Goal: Transaction & Acquisition: Purchase product/service

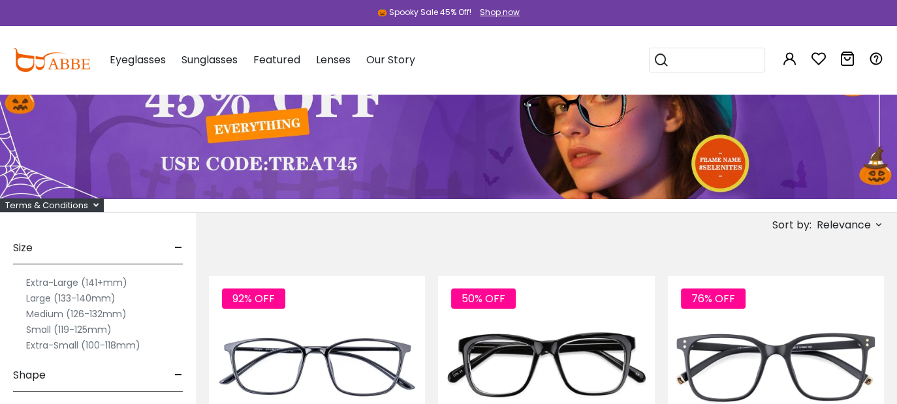
scroll to position [65, 0]
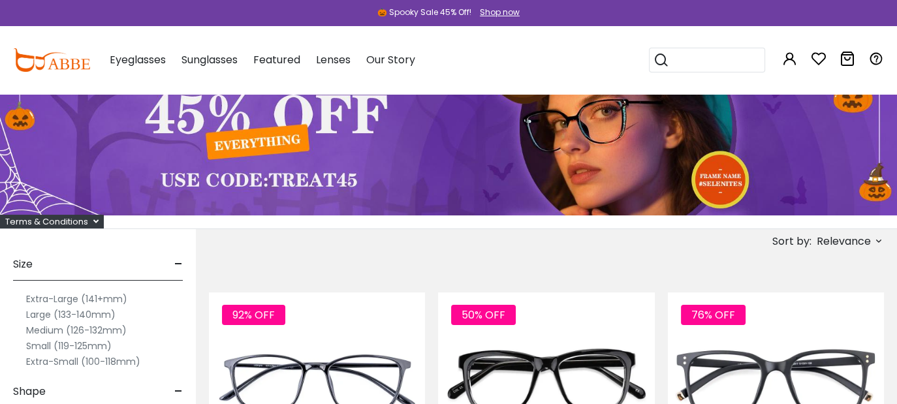
click at [828, 238] on span "Relevance" at bounding box center [844, 242] width 54 height 24
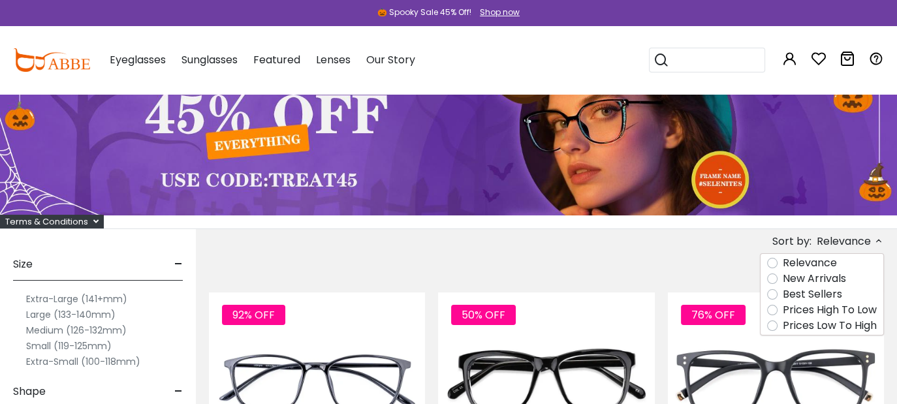
click at [811, 306] on label "Prices High To Low" at bounding box center [830, 310] width 94 height 16
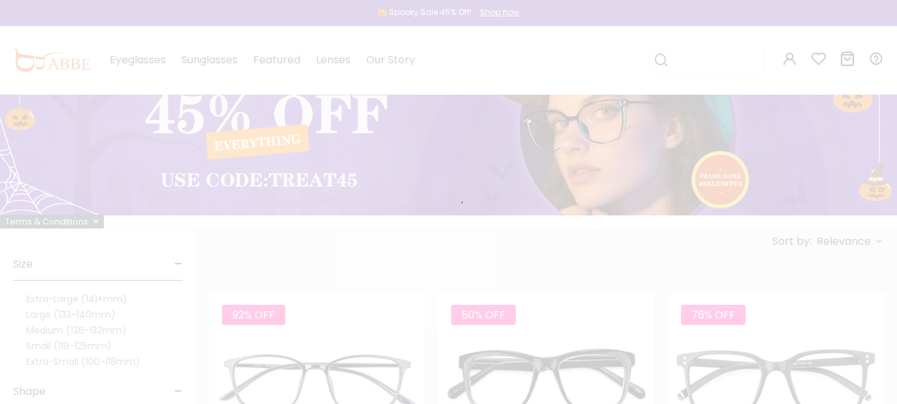
scroll to position [43, 0]
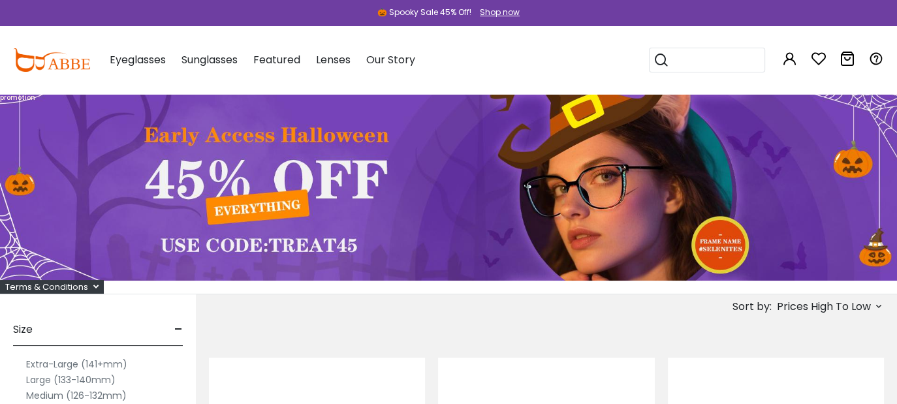
scroll to position [131, 0]
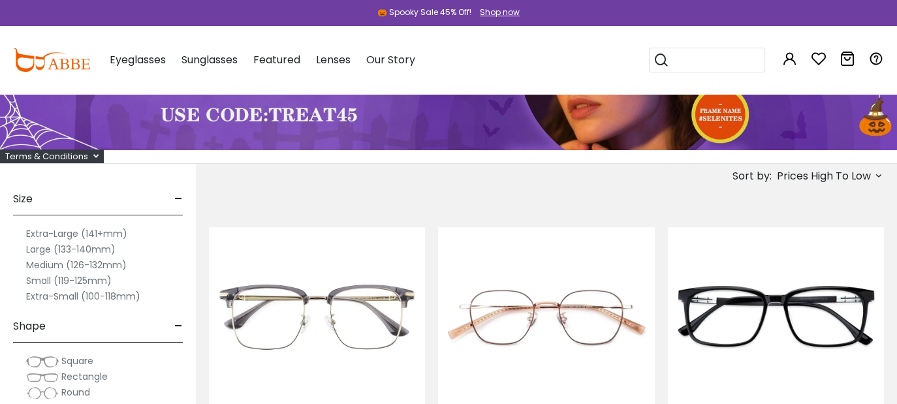
click at [816, 174] on span "Prices High To Low" at bounding box center [824, 177] width 94 height 24
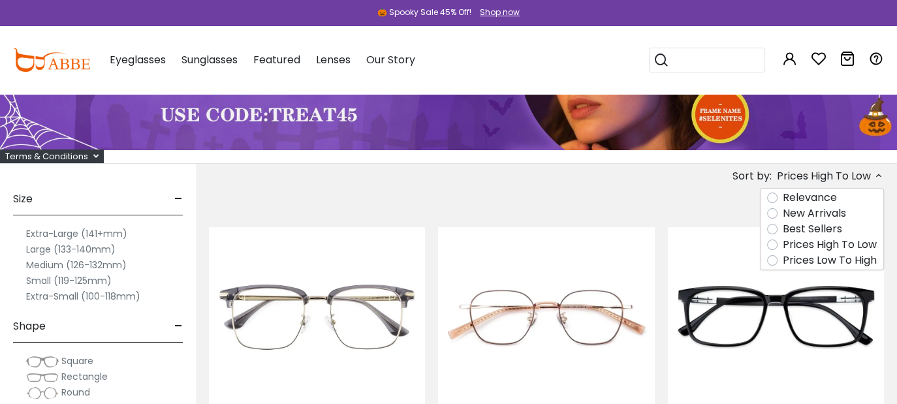
click at [807, 259] on label "Prices Low To High" at bounding box center [830, 261] width 94 height 16
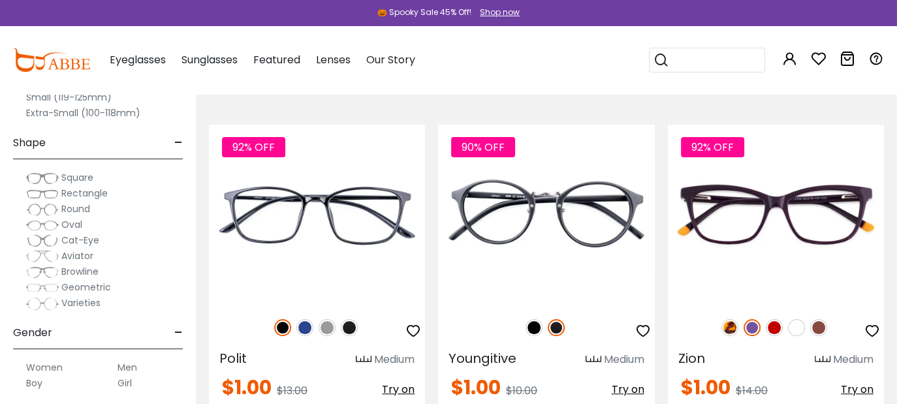
scroll to position [261, 0]
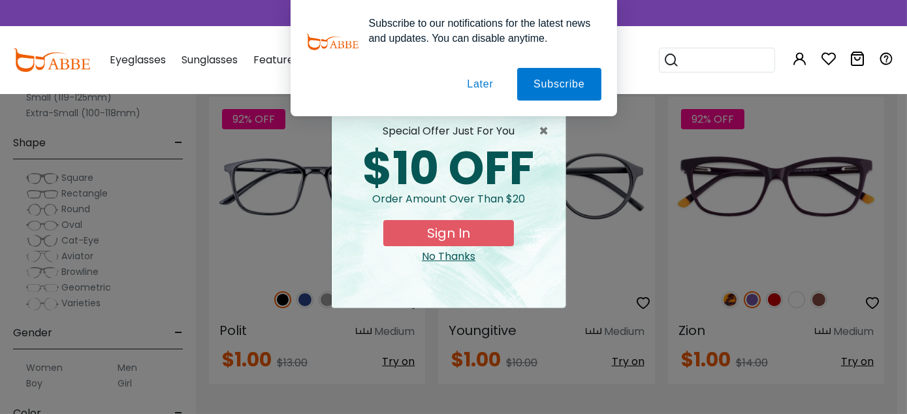
click at [482, 80] on button "Later" at bounding box center [480, 84] width 59 height 33
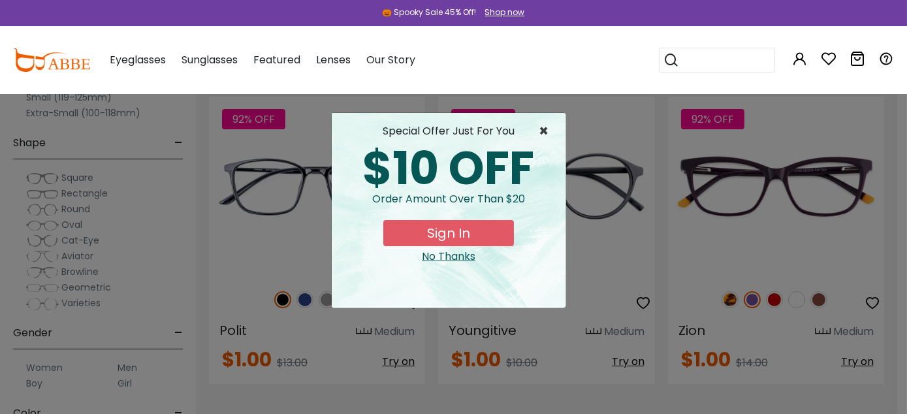
click at [542, 129] on span "×" at bounding box center [547, 131] width 16 height 16
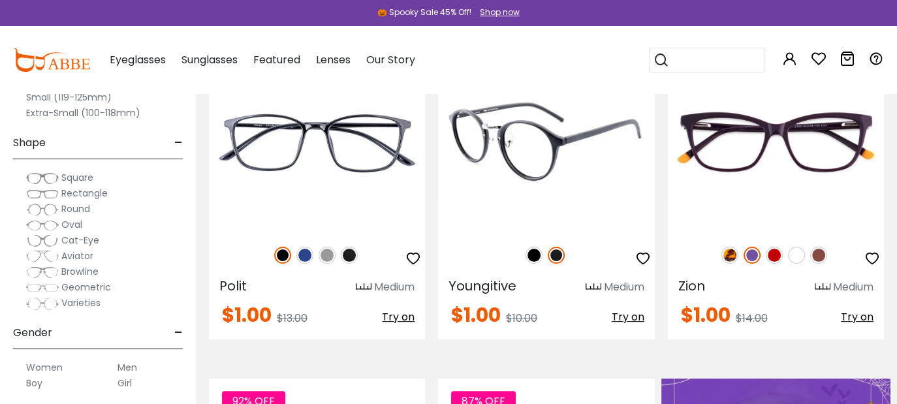
scroll to position [327, 0]
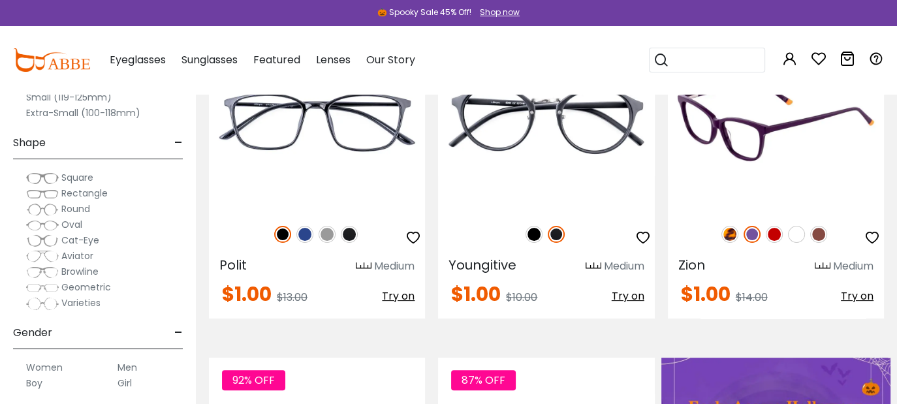
click at [773, 233] on img at bounding box center [774, 234] width 17 height 17
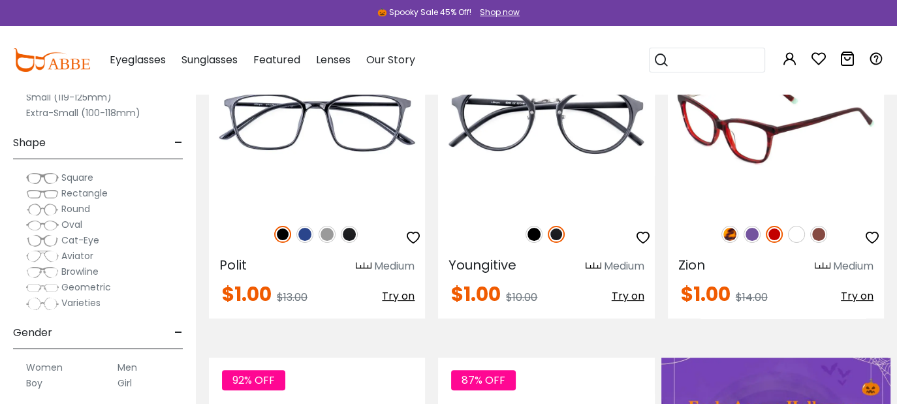
click at [750, 232] on img at bounding box center [752, 234] width 17 height 17
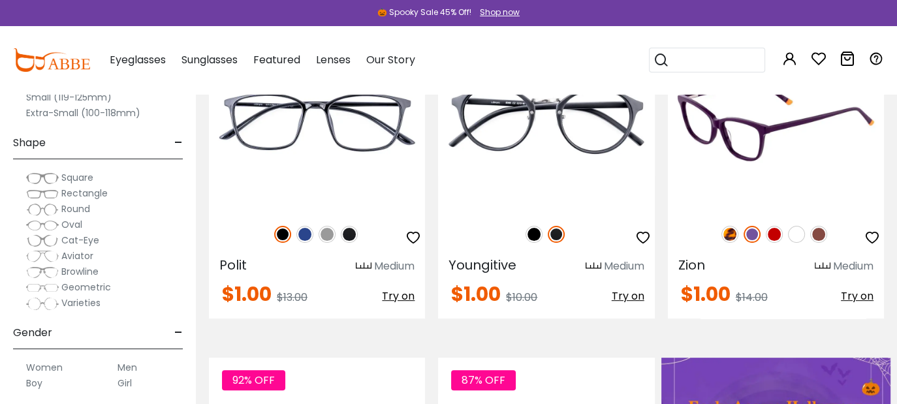
click at [728, 231] on img at bounding box center [730, 234] width 17 height 17
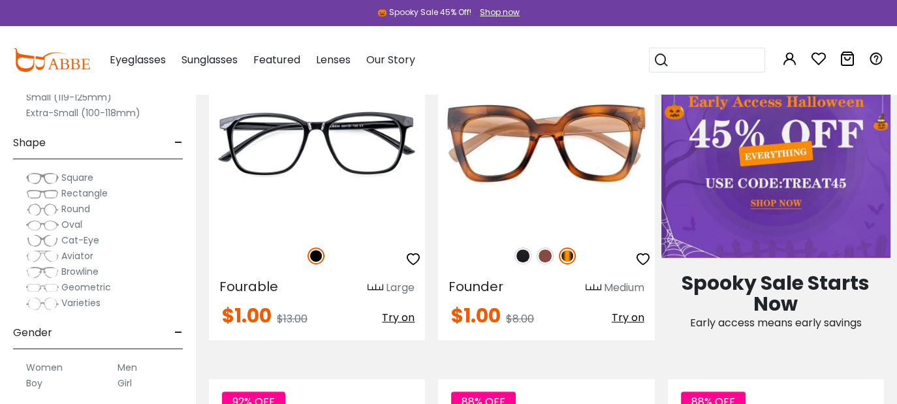
scroll to position [653, 0]
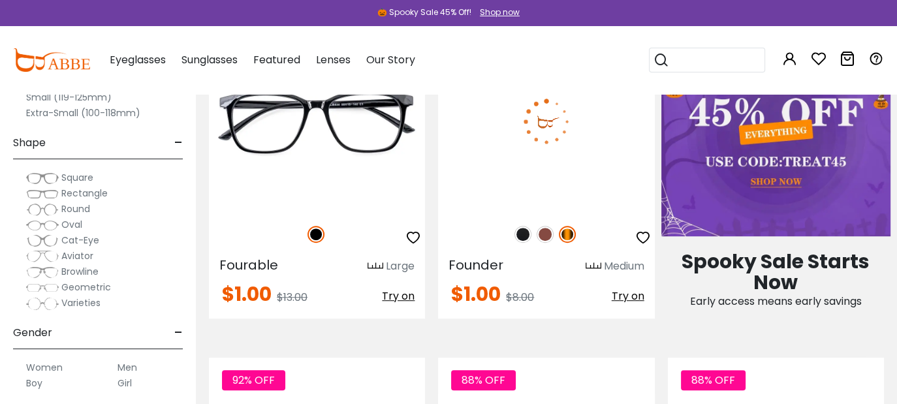
click at [521, 235] on img at bounding box center [523, 234] width 17 height 17
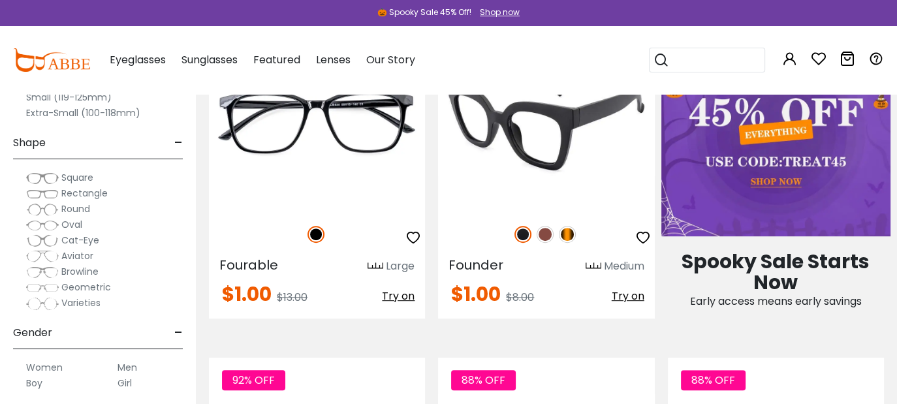
scroll to position [588, 0]
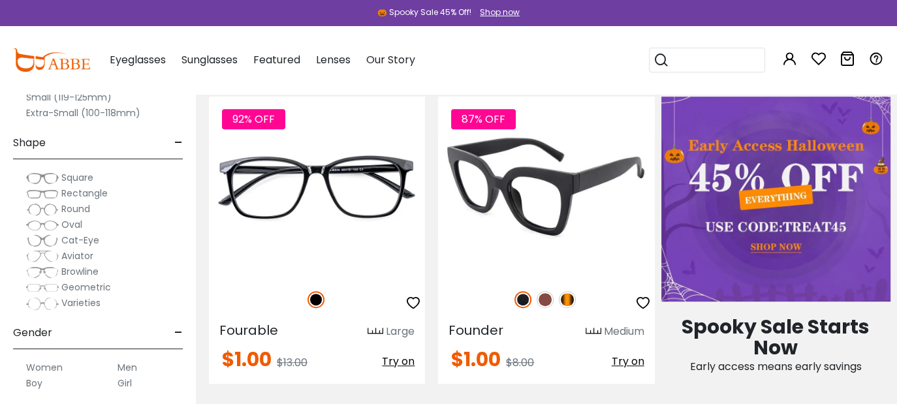
click at [579, 201] on img at bounding box center [546, 187] width 216 height 180
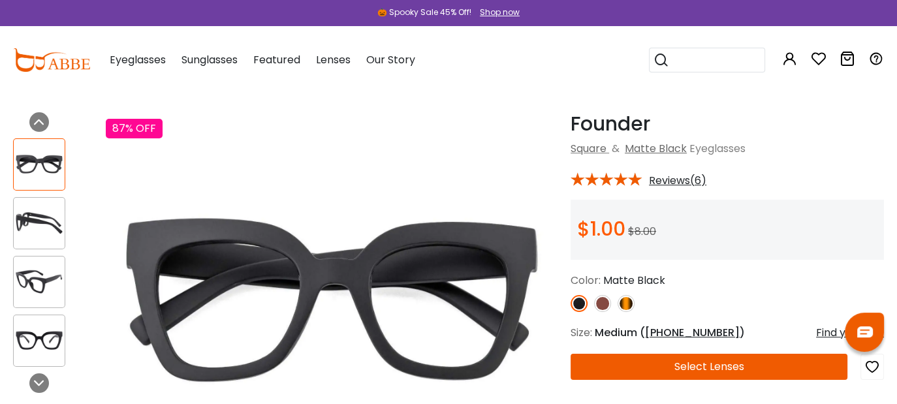
scroll to position [65, 0]
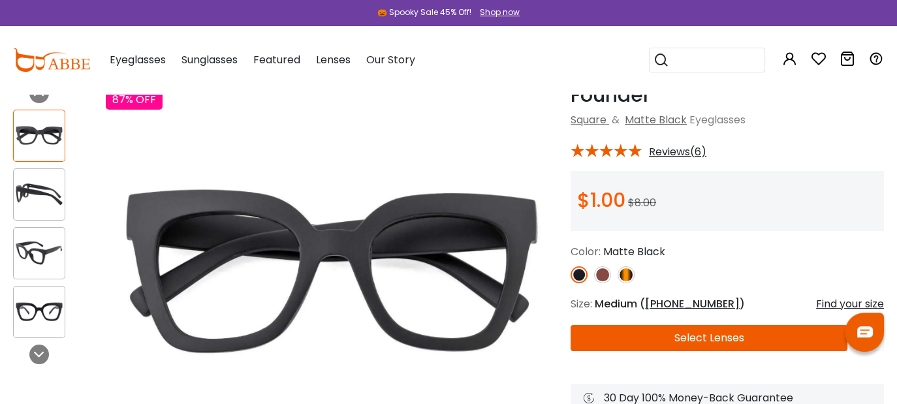
click at [662, 334] on button "Select Lenses" at bounding box center [709, 338] width 277 height 26
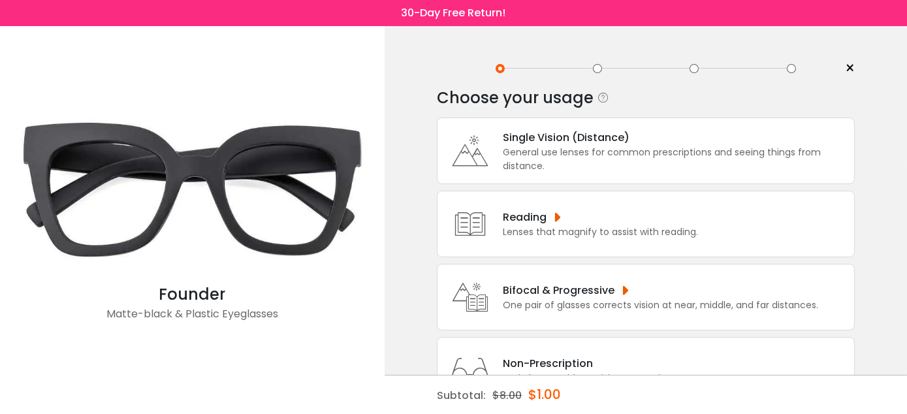
click at [613, 146] on div "General use lenses for common prescriptions and seeing things from distance." at bounding box center [675, 159] width 345 height 27
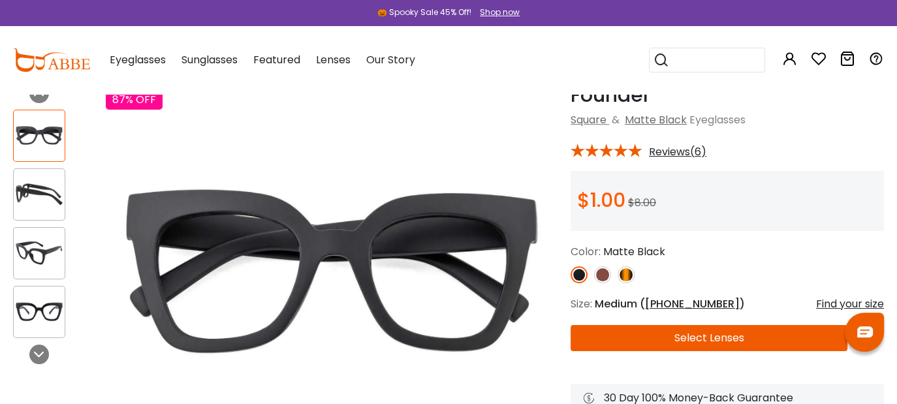
click at [681, 303] on span "50-24-139" at bounding box center [692, 304] width 95 height 15
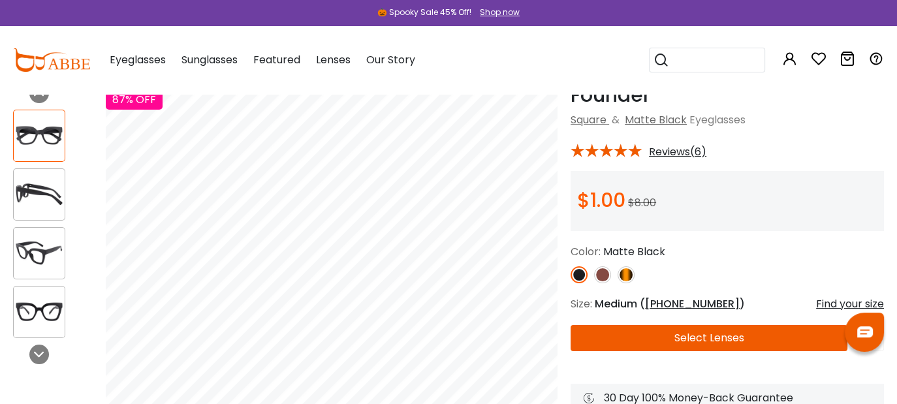
click at [681, 303] on span "50-24-139" at bounding box center [692, 304] width 95 height 15
click at [823, 308] on div "Find your size" at bounding box center [850, 305] width 68 height 16
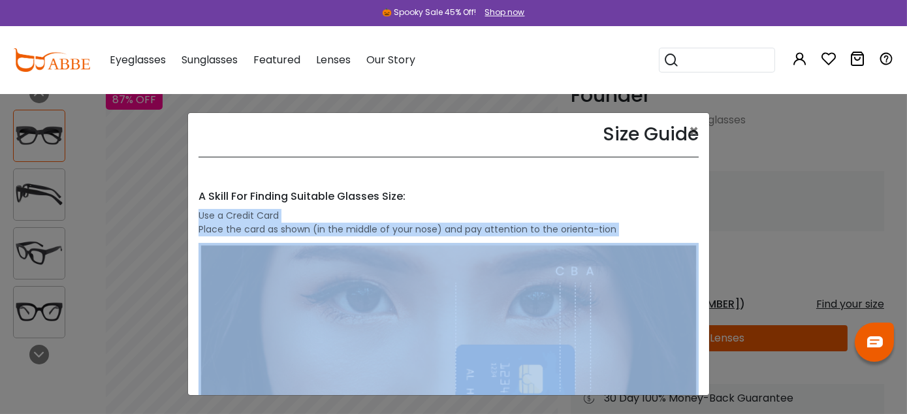
drag, startPoint x: 698, startPoint y: 195, endPoint x: 701, endPoint y: 288, distance: 93.5
click at [701, 288] on div "Size Guide × A Skill For Finding Suitable Glasses Size: Use a Credit Card Place…" at bounding box center [448, 254] width 521 height 282
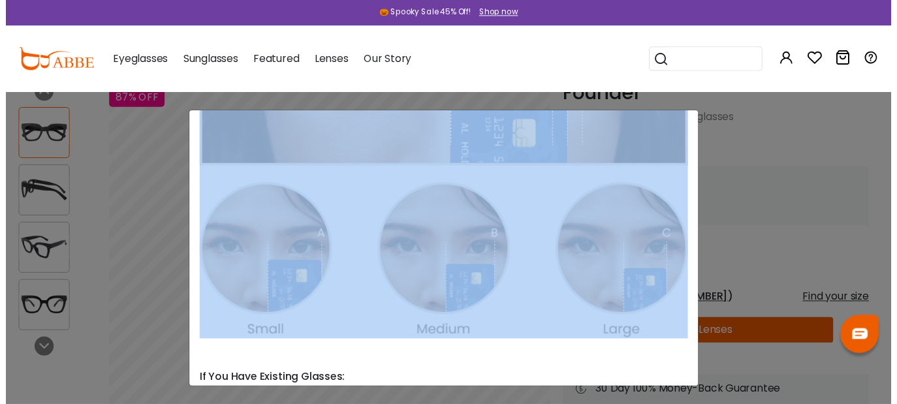
scroll to position [240, 0]
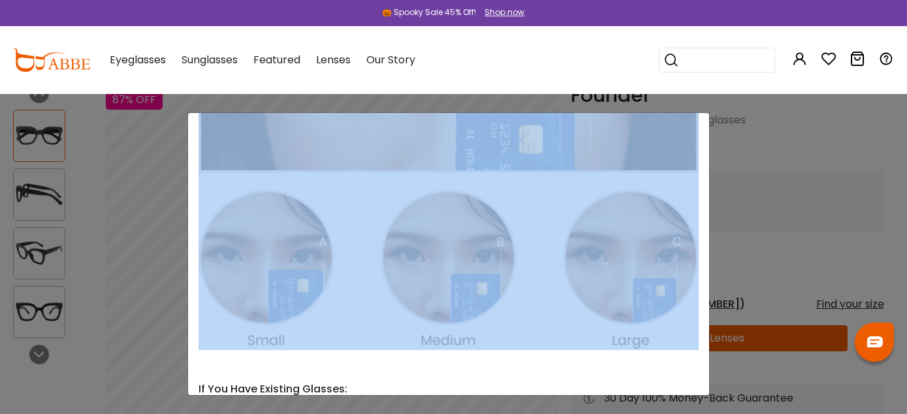
click at [805, 191] on div "Size Guide × A Skill For Finding Suitable Glasses Size: Use a Credit Card Place…" at bounding box center [453, 207] width 907 height 414
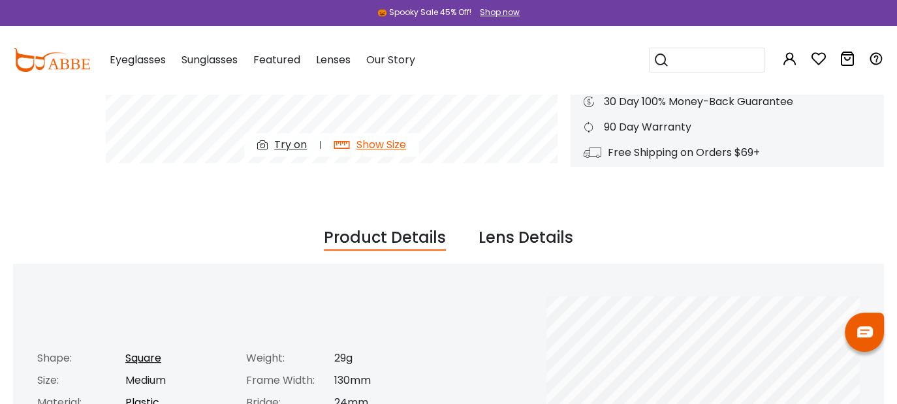
scroll to position [196, 0]
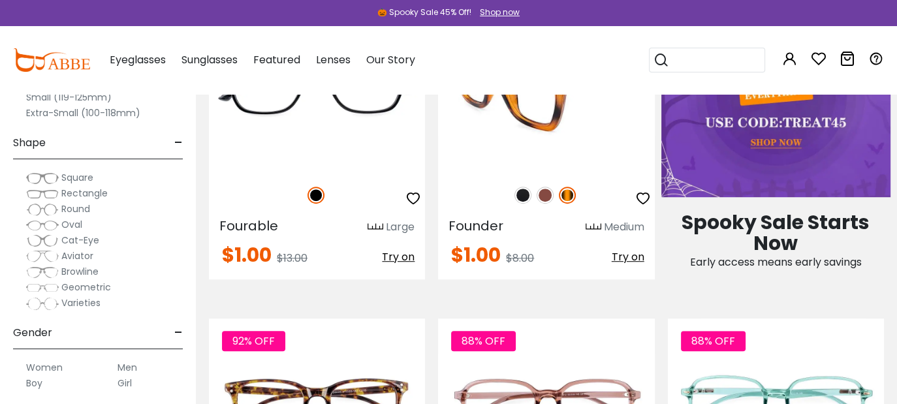
scroll to position [653, 0]
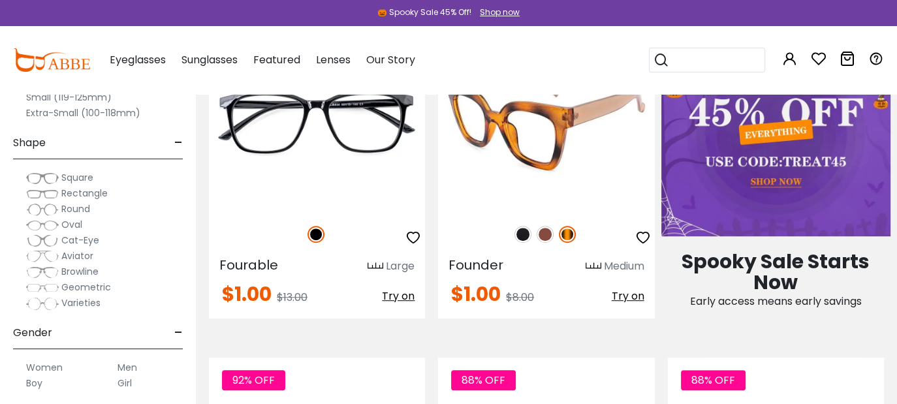
click at [524, 233] on img at bounding box center [523, 234] width 17 height 17
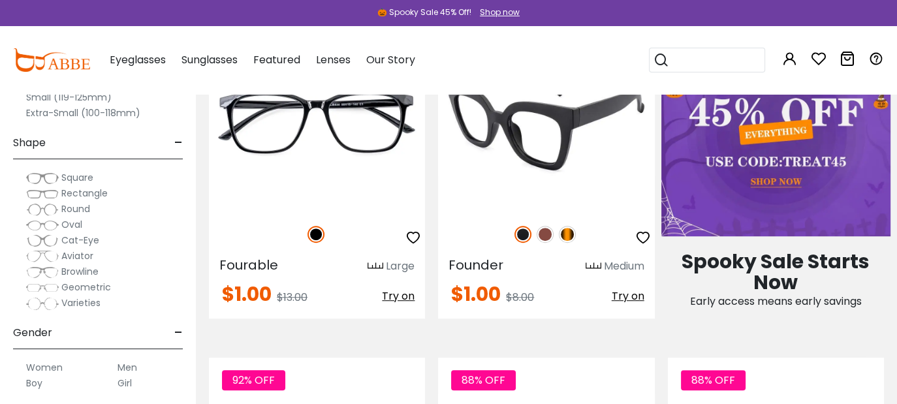
click at [546, 233] on img at bounding box center [545, 234] width 17 height 17
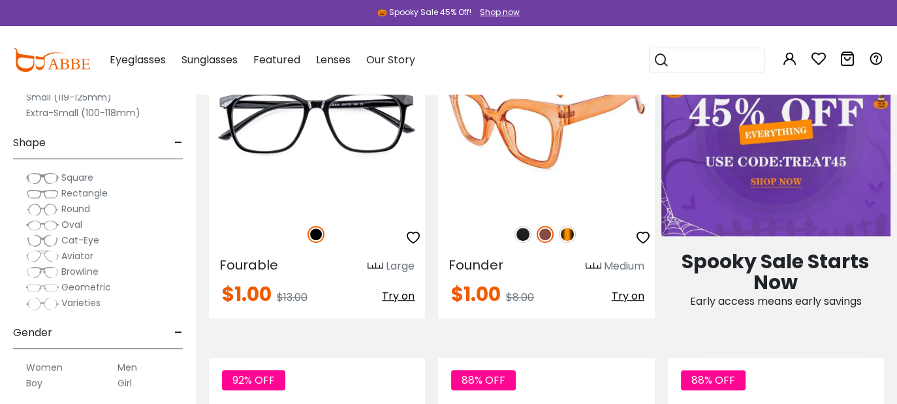
click at [572, 233] on img at bounding box center [567, 234] width 17 height 17
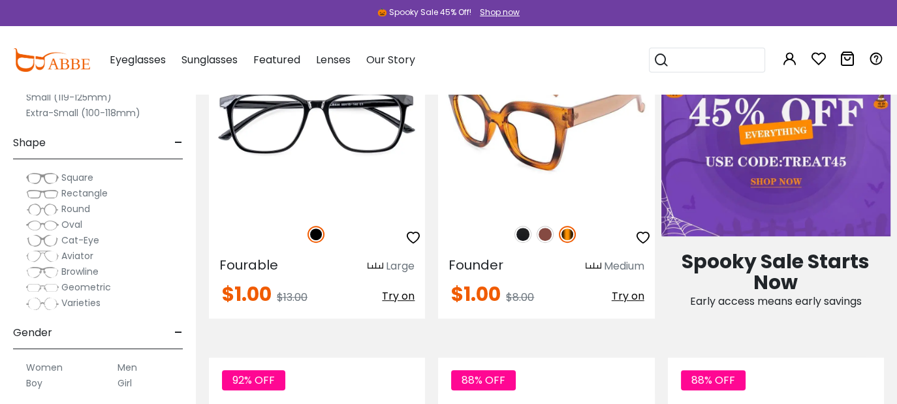
click at [525, 231] on img at bounding box center [523, 234] width 17 height 17
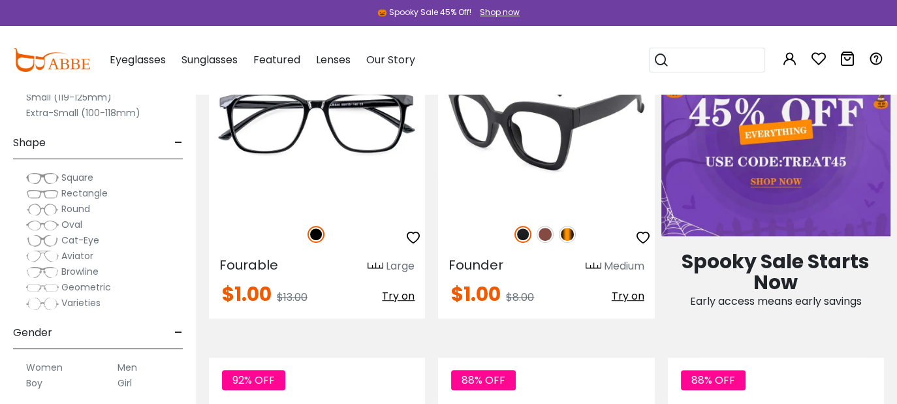
click at [562, 187] on img at bounding box center [546, 121] width 216 height 180
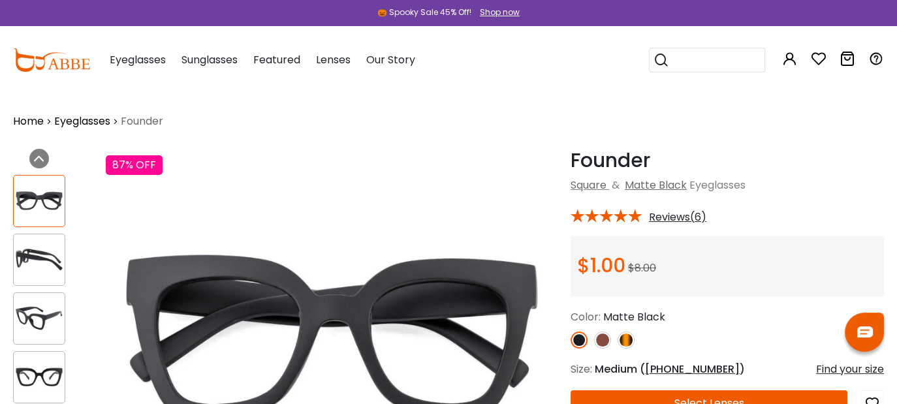
scroll to position [131, 0]
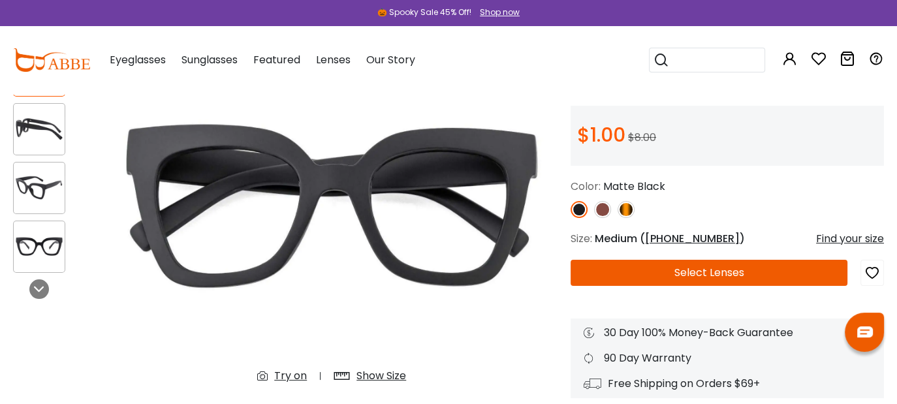
click at [716, 278] on button "Select Lenses" at bounding box center [709, 273] width 277 height 26
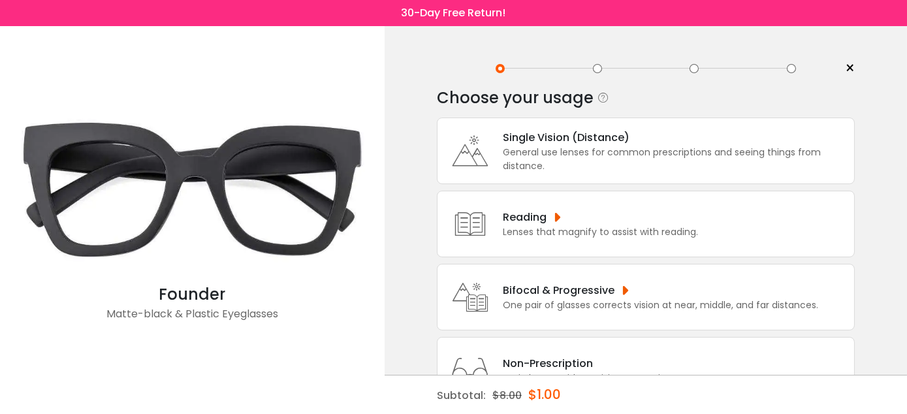
click at [574, 150] on div "General use lenses for common prescriptions and seeing things from distance." at bounding box center [675, 159] width 345 height 27
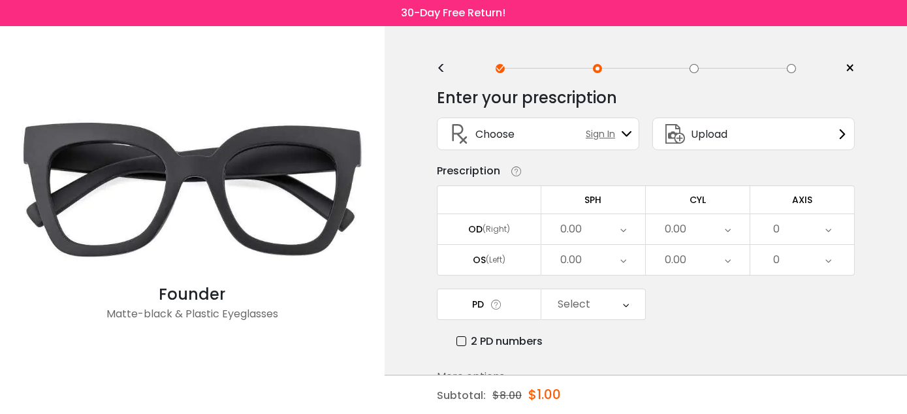
click at [599, 131] on span "Sign In" at bounding box center [604, 134] width 36 height 14
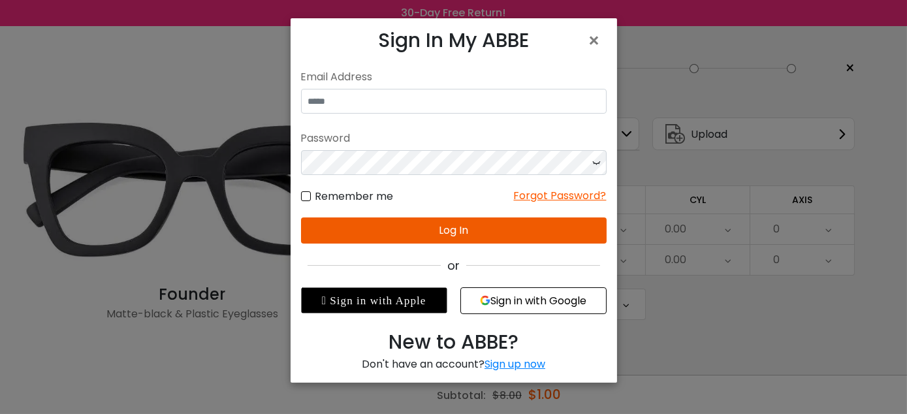
click at [490, 366] on div "Sign up now" at bounding box center [515, 364] width 61 height 15
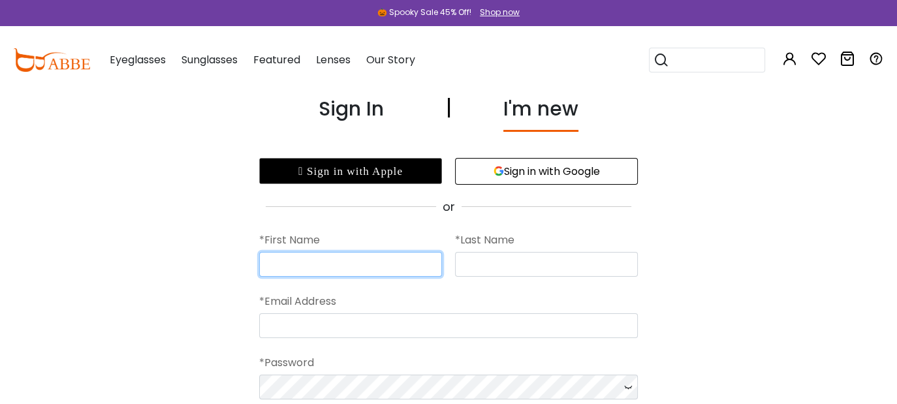
click at [332, 258] on input "text" at bounding box center [350, 264] width 183 height 25
type input "********"
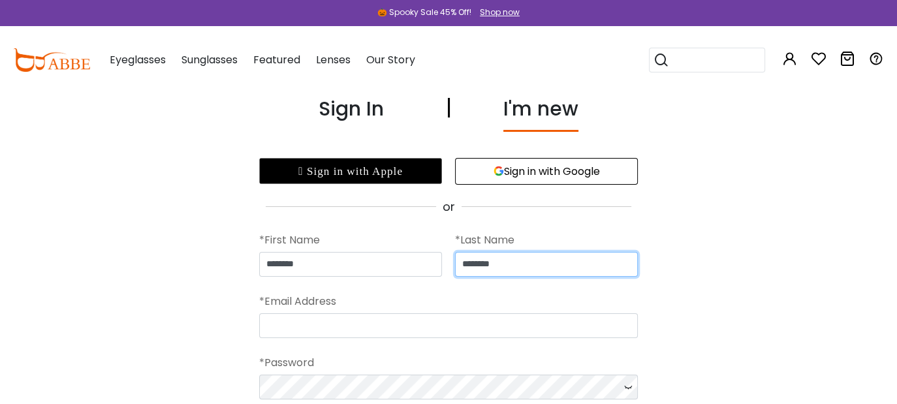
type input "********"
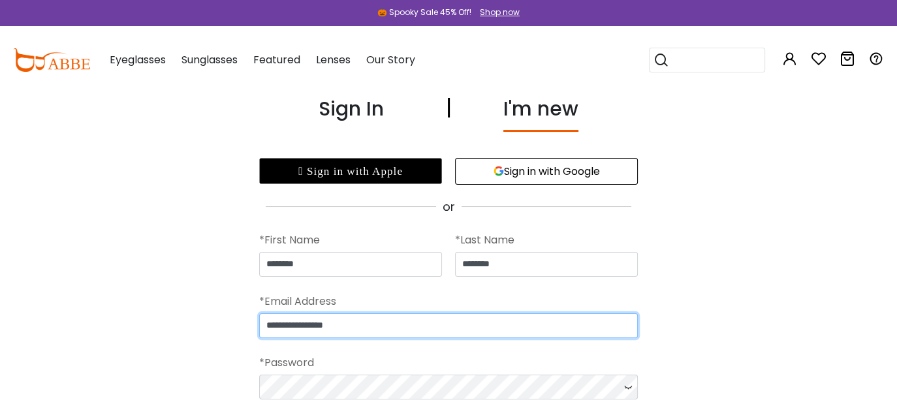
type input "**********"
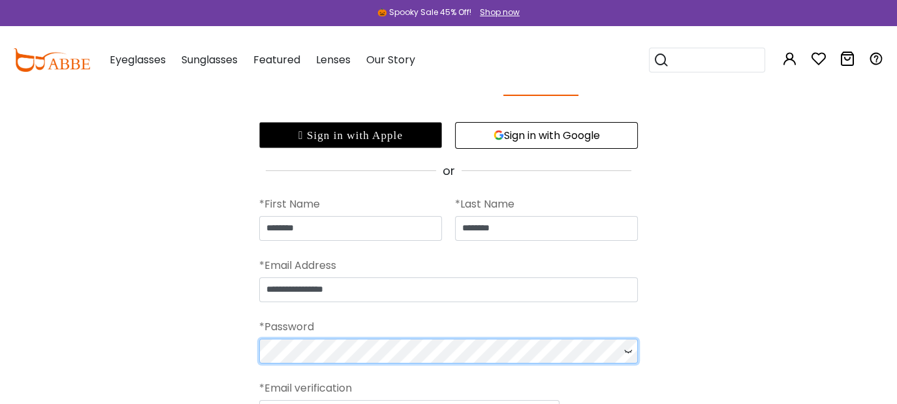
scroll to position [65, 0]
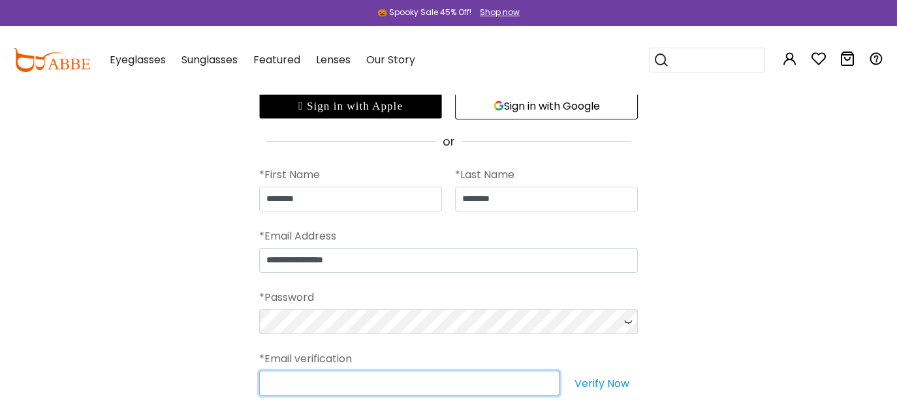
click at [474, 374] on input "text" at bounding box center [409, 383] width 300 height 25
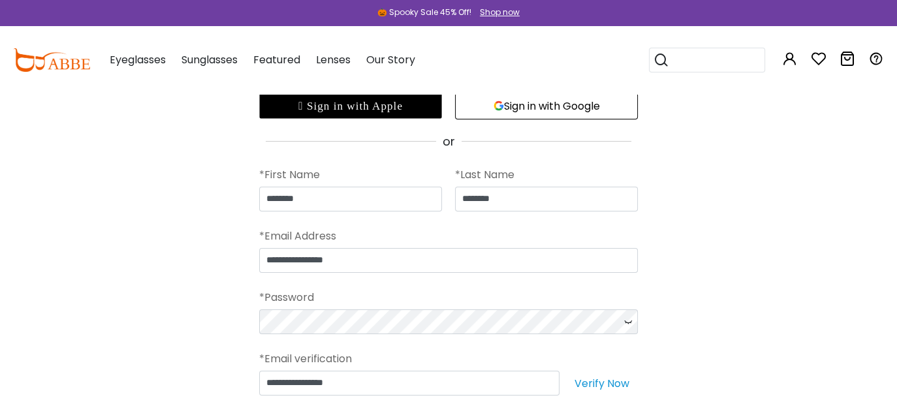
click at [596, 382] on button "Verify Now" at bounding box center [602, 383] width 72 height 25
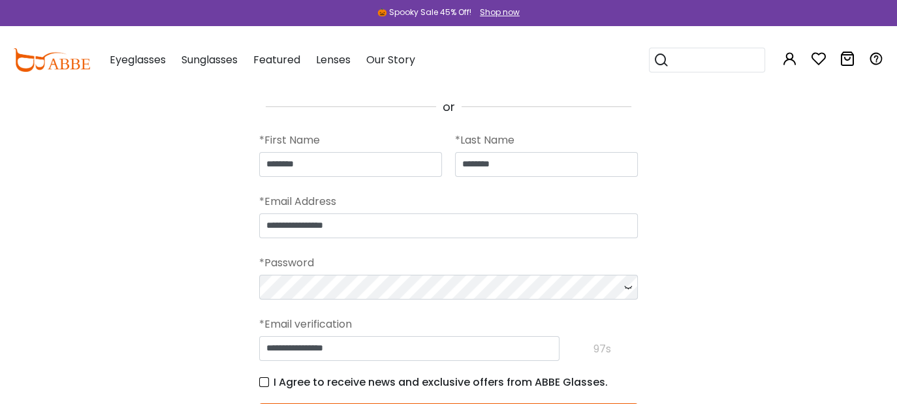
scroll to position [131, 0]
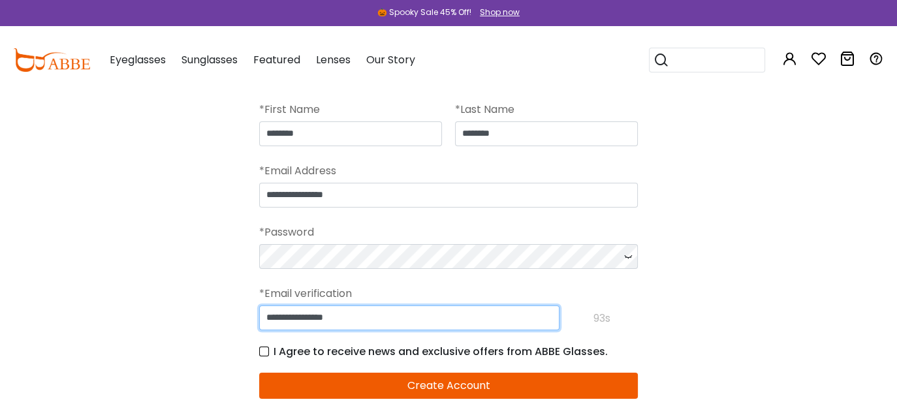
drag, startPoint x: 478, startPoint y: 316, endPoint x: 244, endPoint y: 318, distance: 233.8
click at [244, 318] on div "**********" at bounding box center [448, 193] width 897 height 460
paste input "text"
type input "******"
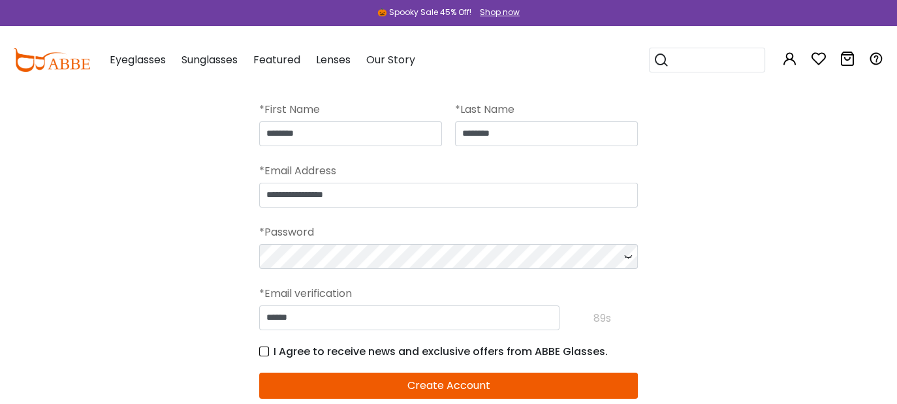
click at [490, 383] on button "Create Account" at bounding box center [448, 386] width 379 height 26
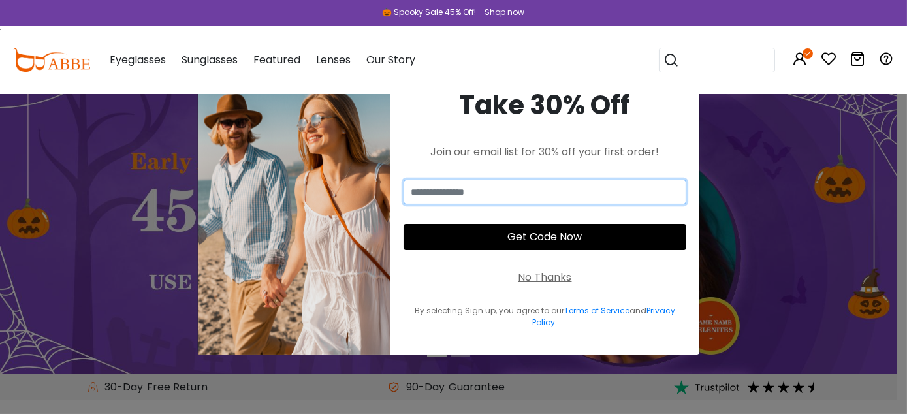
click at [574, 185] on input "email" at bounding box center [545, 192] width 283 height 25
type input "**********"
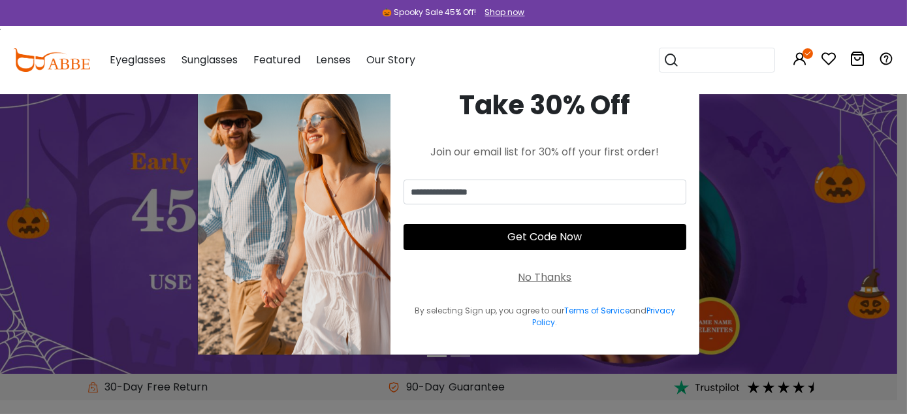
click at [570, 236] on button "Get Code Now" at bounding box center [545, 237] width 283 height 26
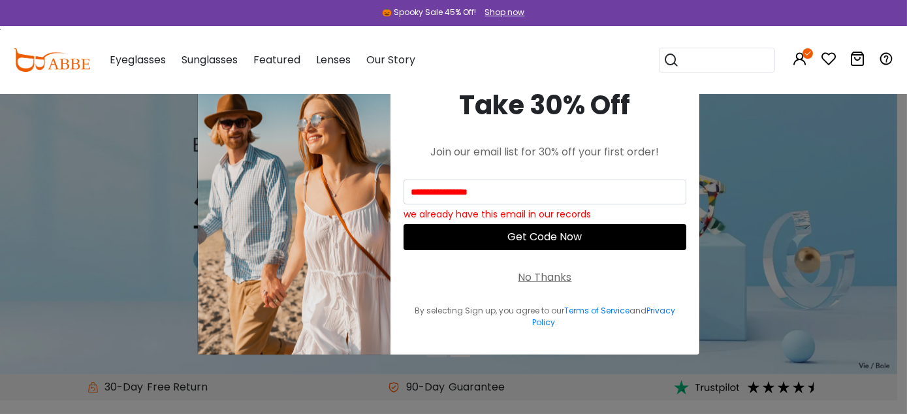
click at [743, 105] on div "**********" at bounding box center [453, 207] width 907 height 414
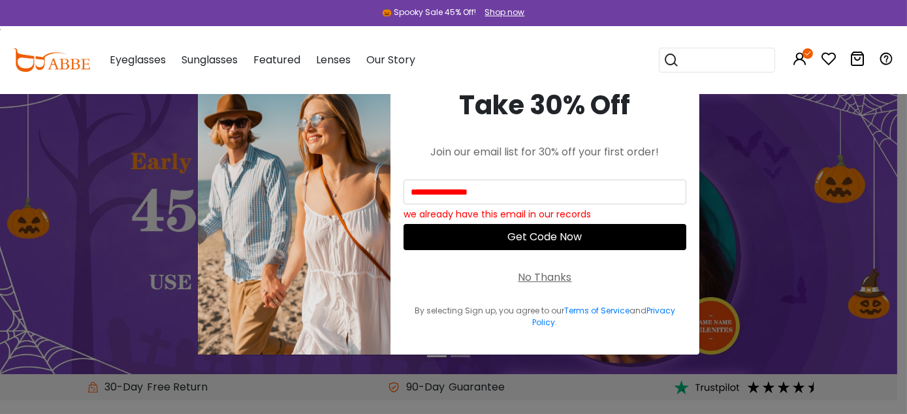
click at [555, 280] on div "No Thanks" at bounding box center [546, 278] width 54 height 16
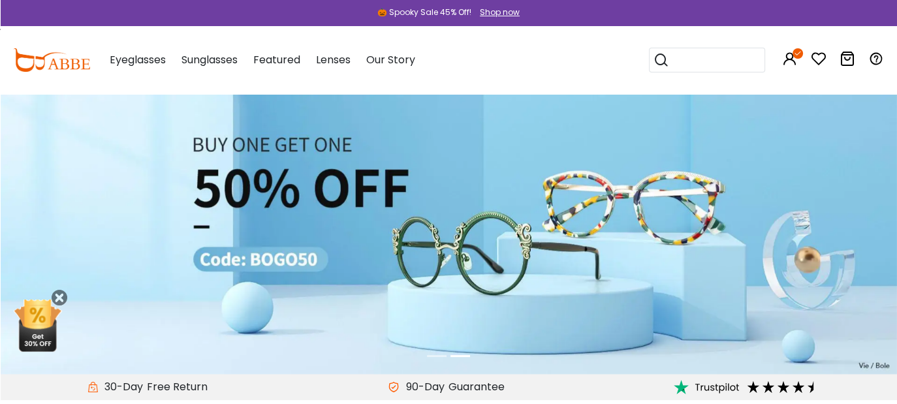
click at [526, 61] on div "Eyeglasses Women's Eyeglasses Men's Eyeglasses Kids' Eyeglasses All Eyeglasses …" at bounding box center [491, 60] width 788 height 68
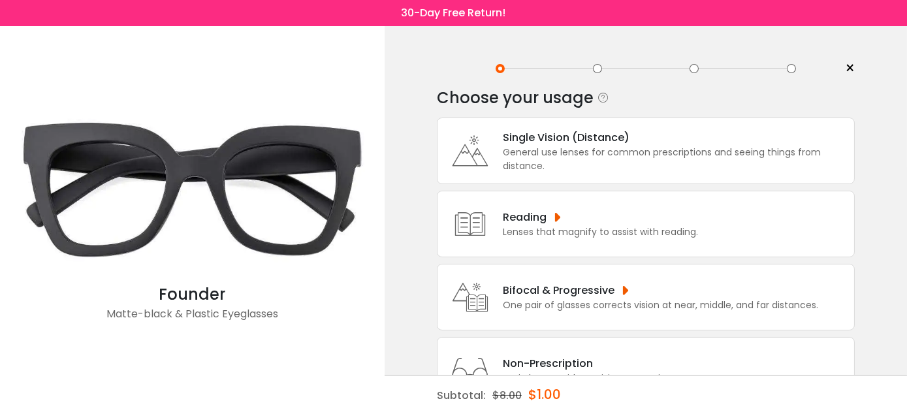
click at [635, 152] on div "General use lenses for common prescriptions and seeing things from distance." at bounding box center [675, 159] width 345 height 27
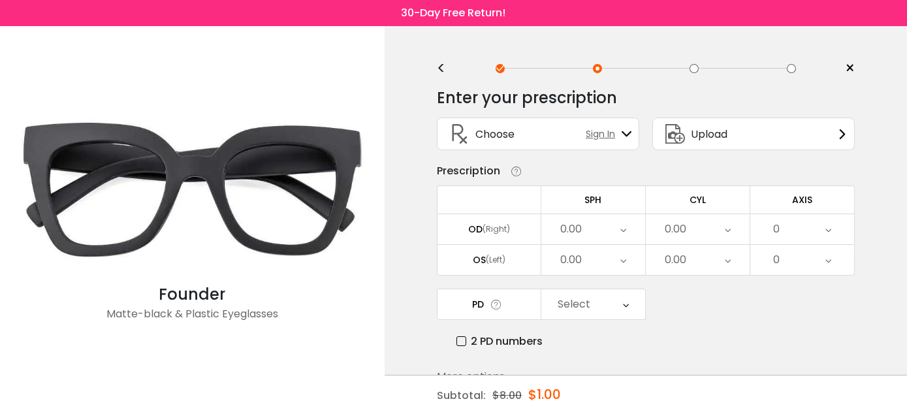
click at [598, 135] on span "Sign In" at bounding box center [604, 134] width 36 height 14
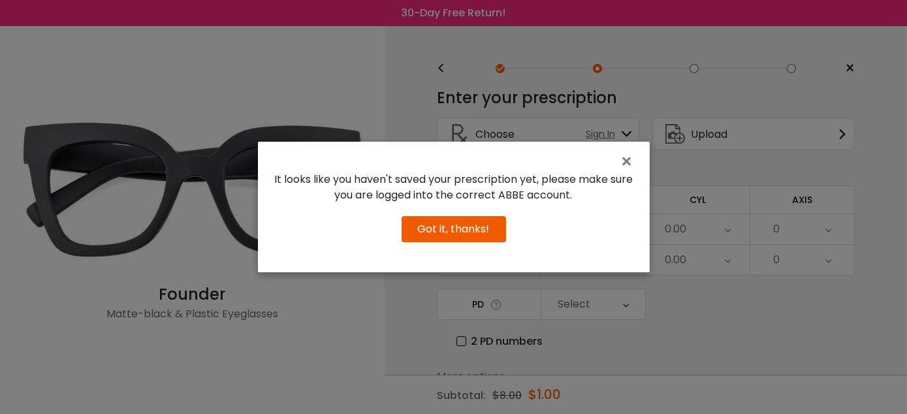
click at [452, 227] on button "Got it, thanks!" at bounding box center [454, 229] width 105 height 26
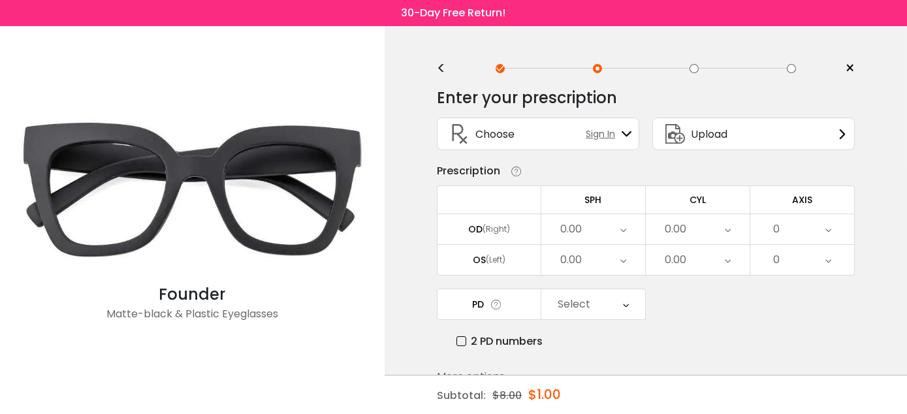
click at [729, 133] on div "Upload" at bounding box center [753, 134] width 202 height 33
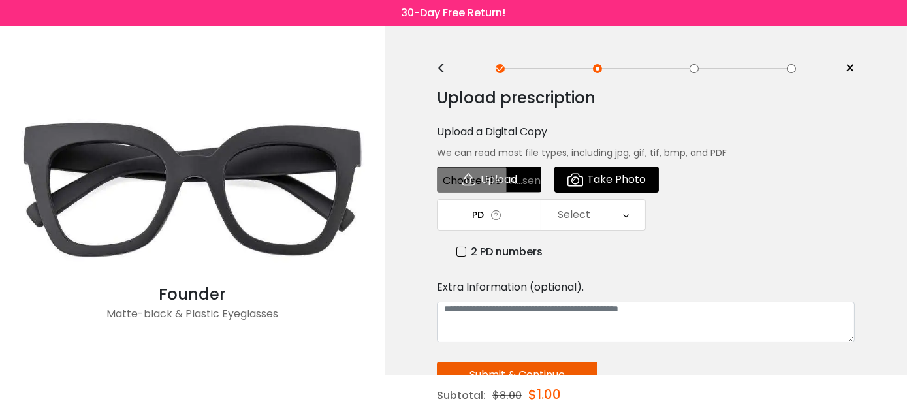
click at [513, 177] on input "file" at bounding box center [489, 180] width 105 height 26
type input "**********"
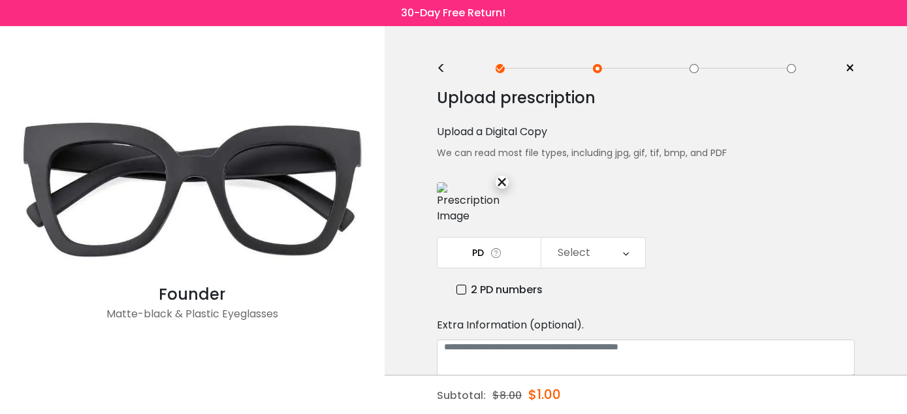
click at [592, 251] on div "Select" at bounding box center [593, 253] width 104 height 30
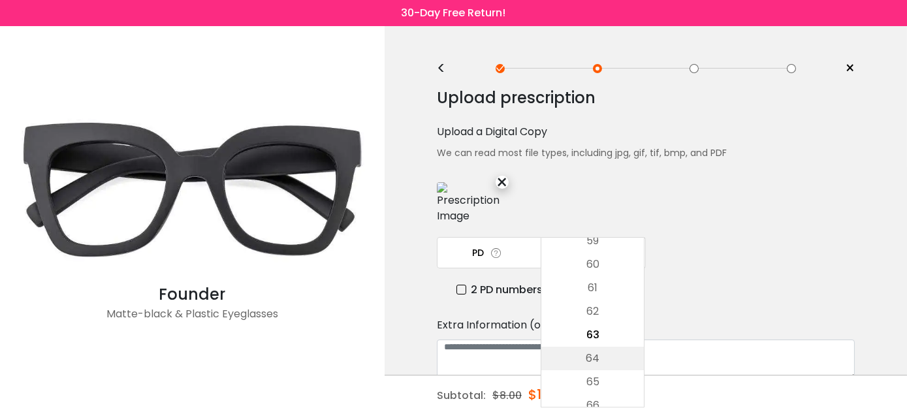
click at [588, 356] on li "64" at bounding box center [592, 359] width 103 height 24
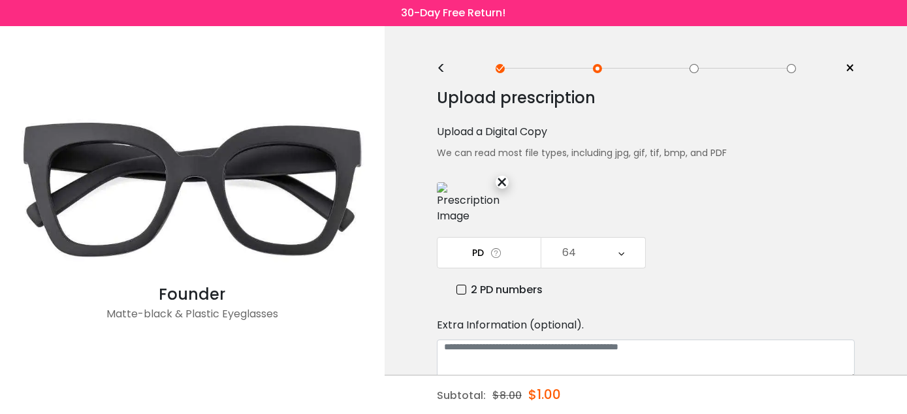
scroll to position [65, 0]
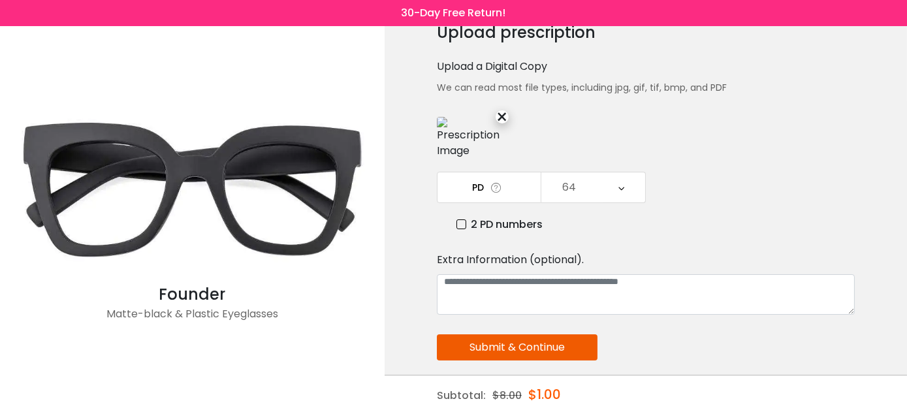
click at [517, 346] on button "Submit & Continue" at bounding box center [517, 347] width 161 height 26
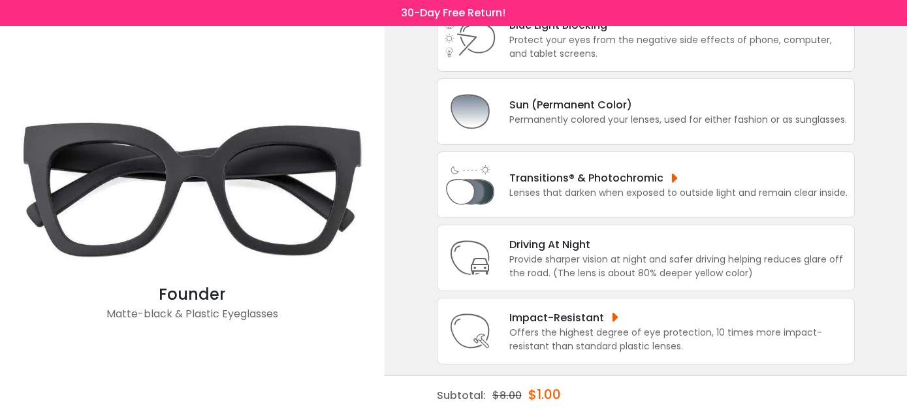
scroll to position [0, 0]
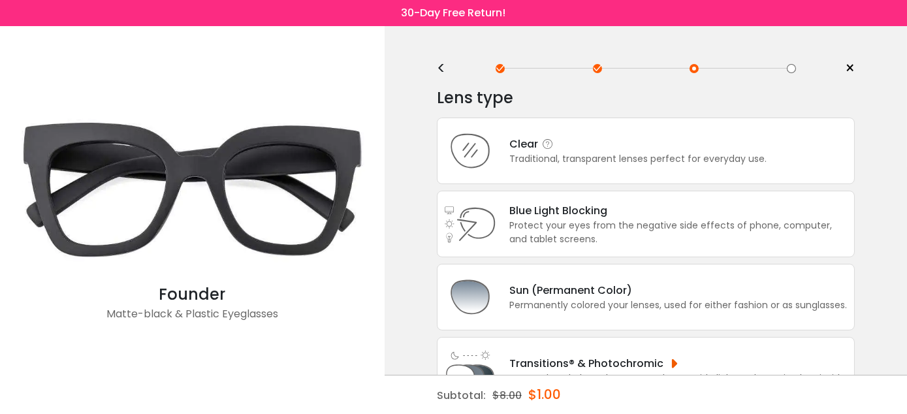
click at [659, 155] on div "Traditional, transparent lenses perfect for everyday use." at bounding box center [637, 159] width 257 height 14
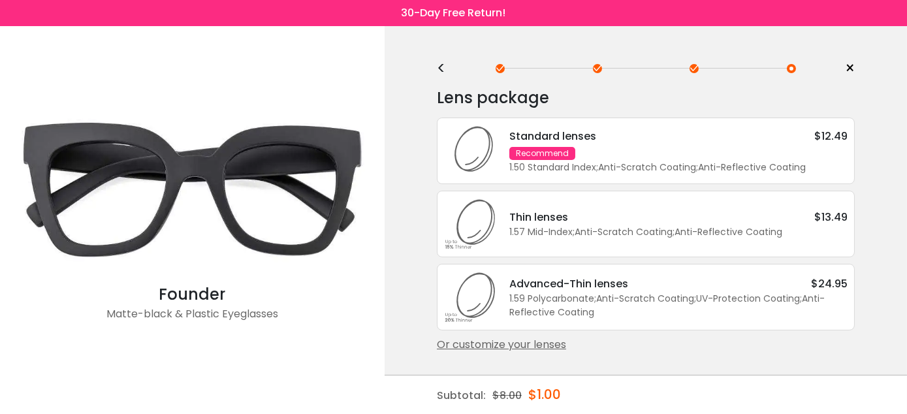
click at [440, 67] on div "<" at bounding box center [447, 68] width 20 height 10
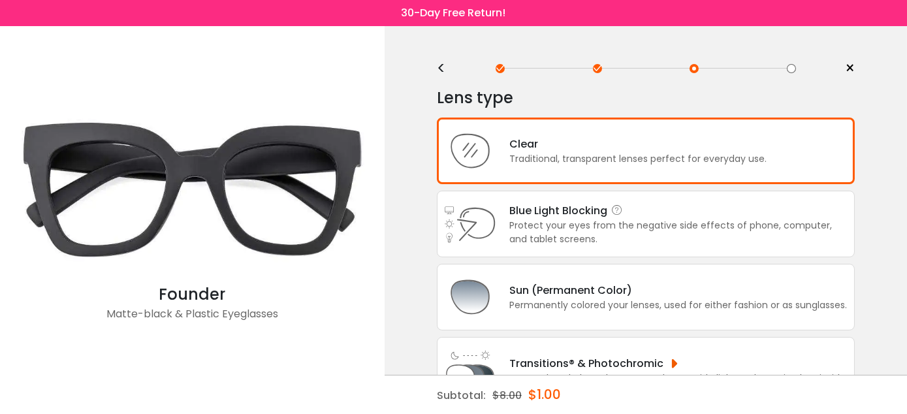
click at [687, 225] on div "Protect your eyes from the negative side effects of phone, computer, and tablet…" at bounding box center [678, 232] width 338 height 27
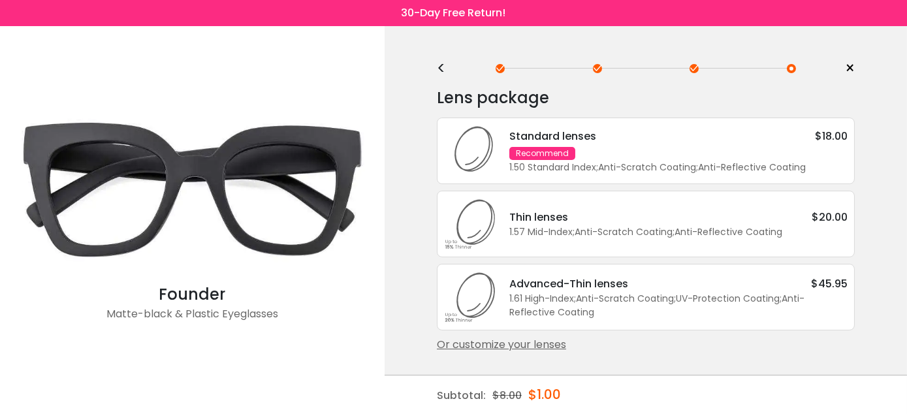
click at [440, 68] on div "<" at bounding box center [447, 68] width 20 height 10
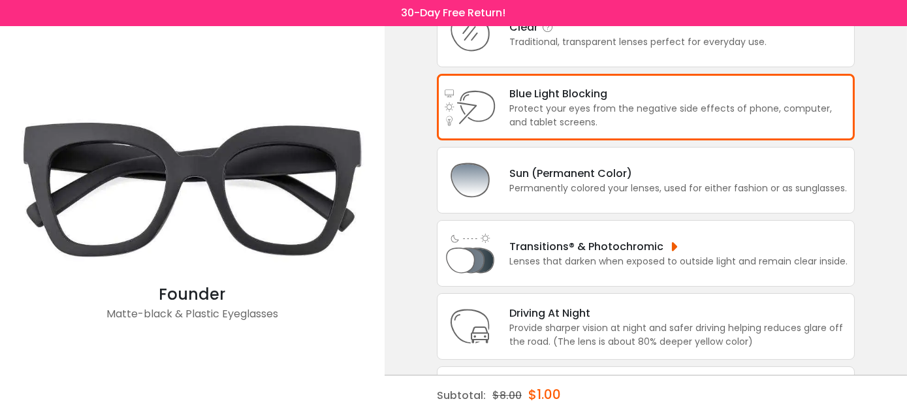
scroll to position [131, 0]
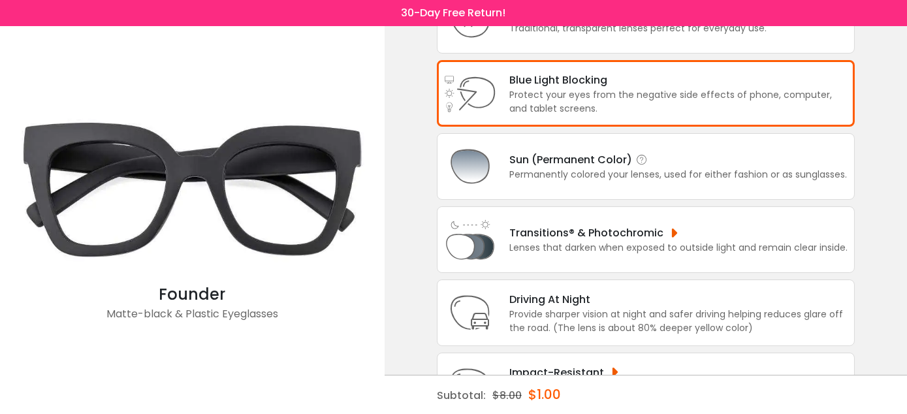
click at [636, 174] on div "Permanently colored your lenses, used for either fashion or as sunglasses." at bounding box center [678, 175] width 338 height 14
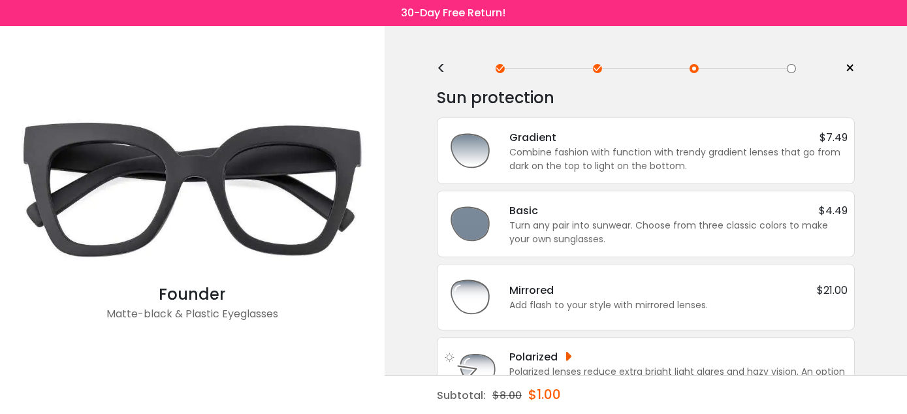
scroll to position [40, 0]
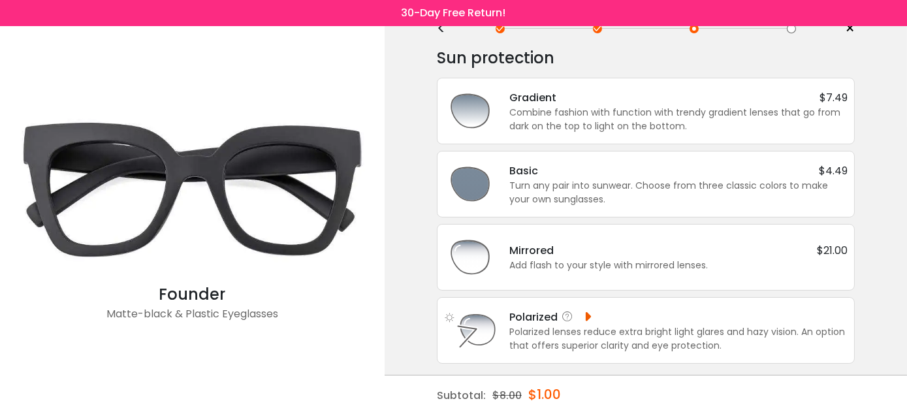
click at [589, 315] on div "Polarized" at bounding box center [551, 317] width 84 height 16
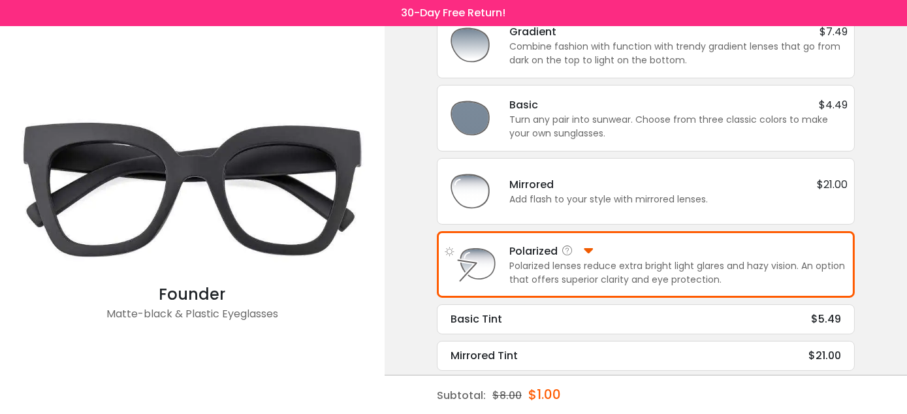
scroll to position [0, 0]
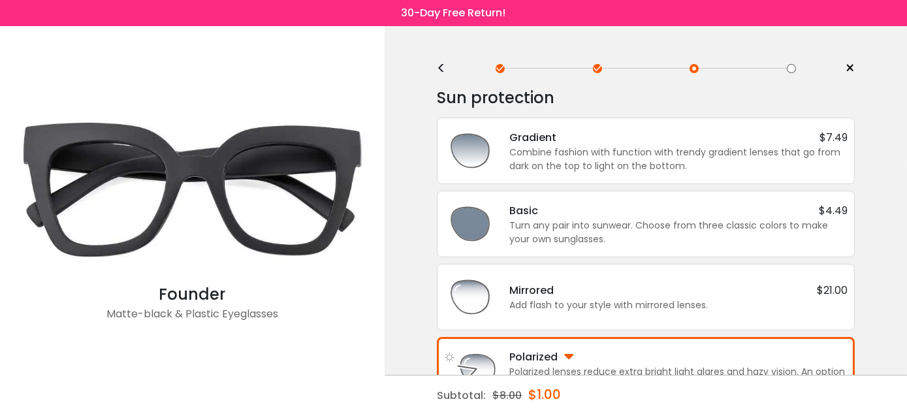
click at [447, 68] on div "<" at bounding box center [447, 68] width 20 height 10
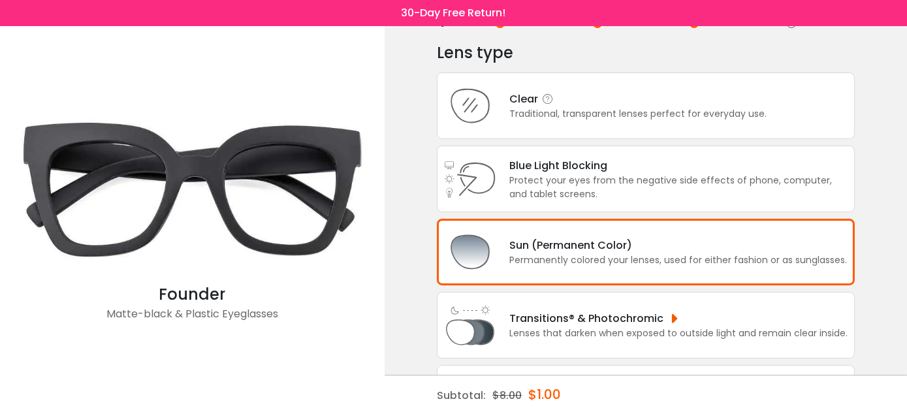
scroll to position [65, 0]
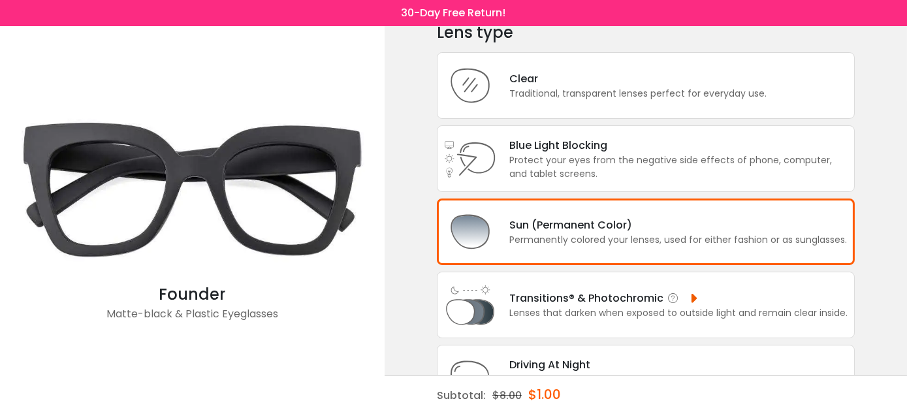
click at [636, 286] on div "Transitions® & Photochromic Lenses that darken when exposed to outside light an…" at bounding box center [646, 305] width 418 height 67
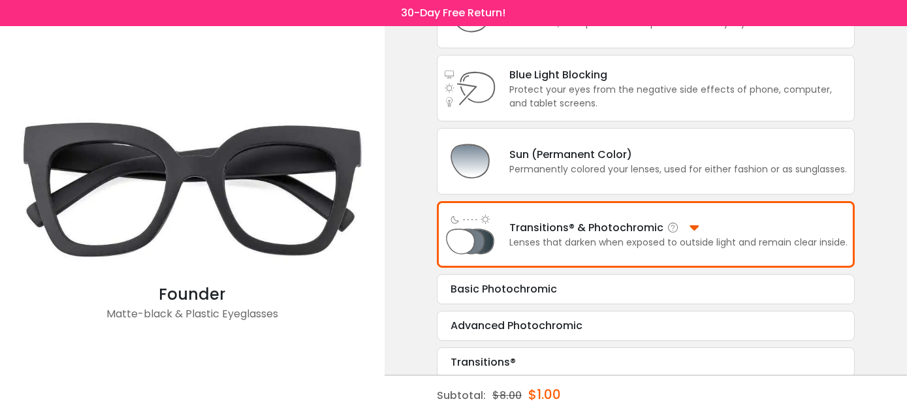
scroll to position [142, 0]
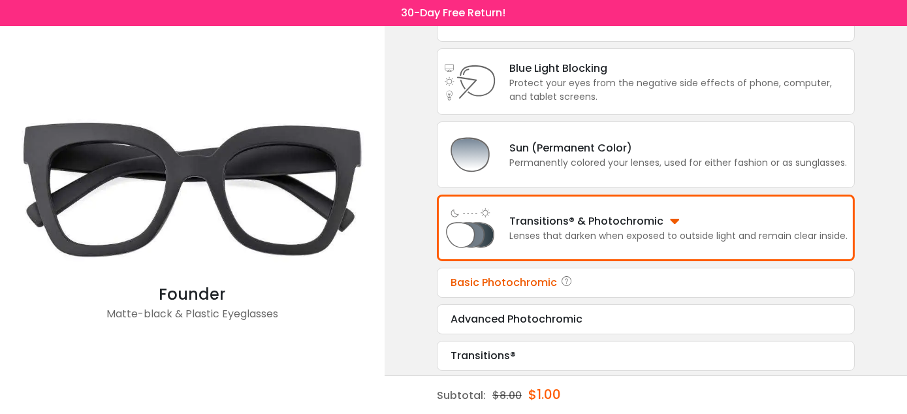
click at [636, 276] on div "Basic Photochromic" at bounding box center [646, 283] width 391 height 16
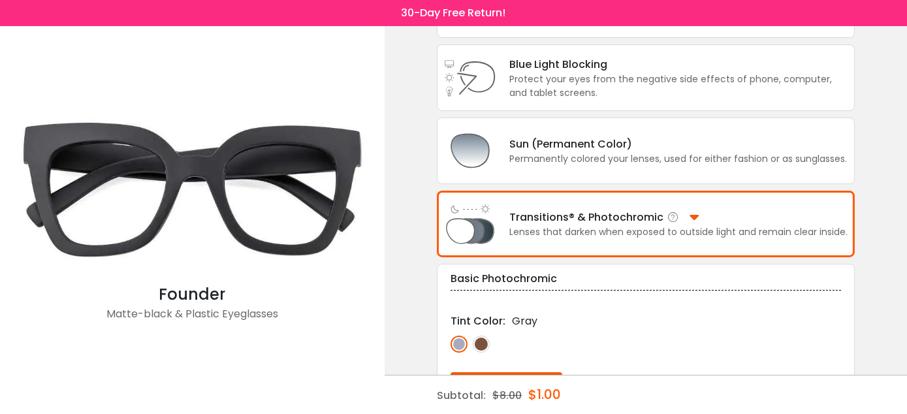
scroll to position [144, 0]
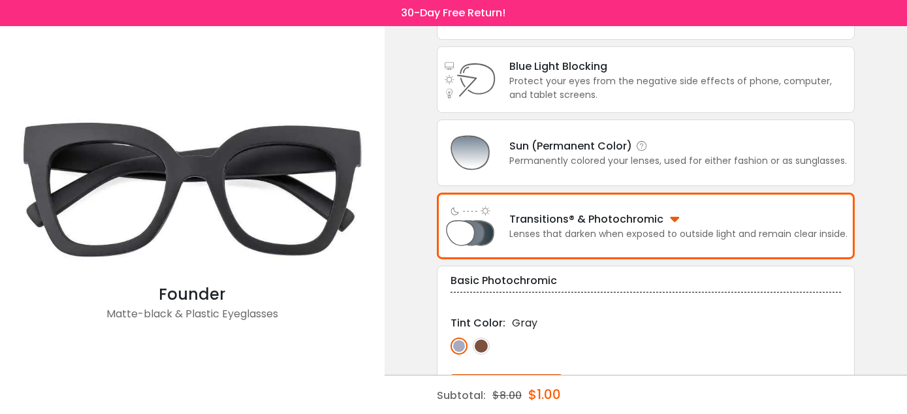
click at [544, 155] on div "Permanently colored your lenses, used for either fashion or as sunglasses." at bounding box center [678, 161] width 338 height 14
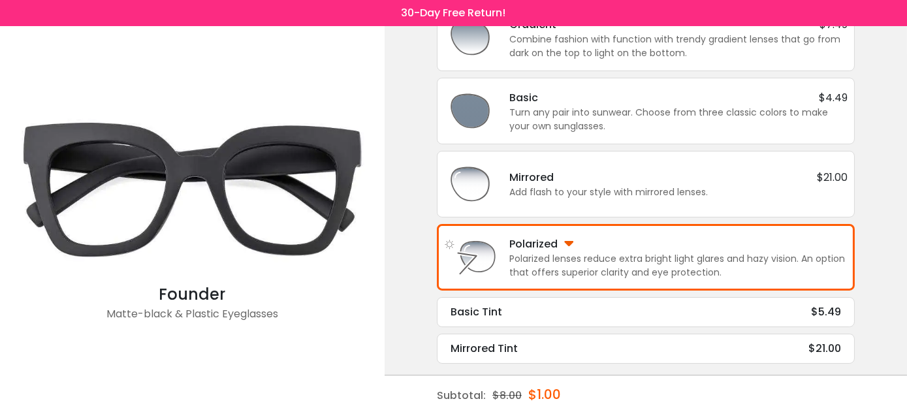
scroll to position [0, 0]
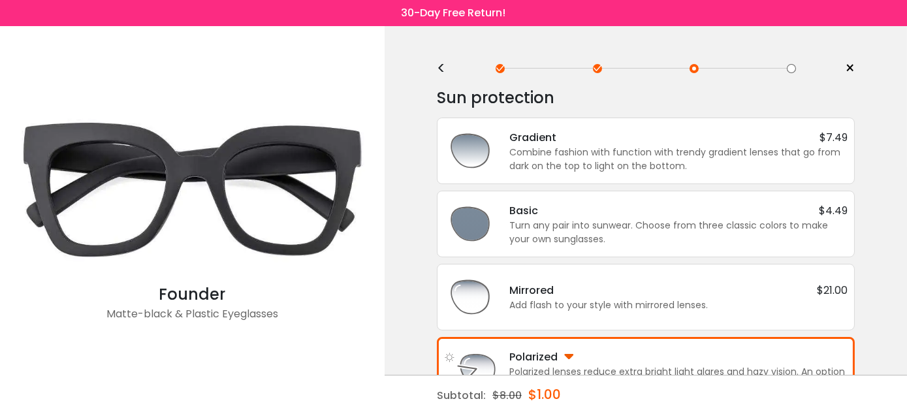
click at [444, 67] on div "<" at bounding box center [447, 68] width 20 height 10
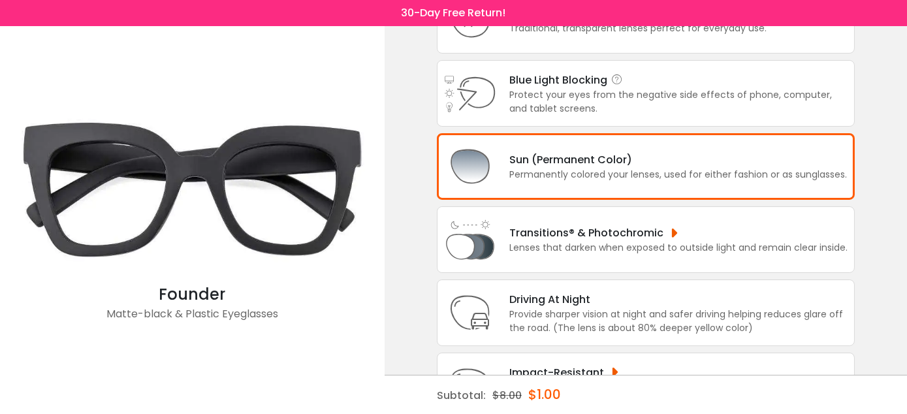
scroll to position [186, 0]
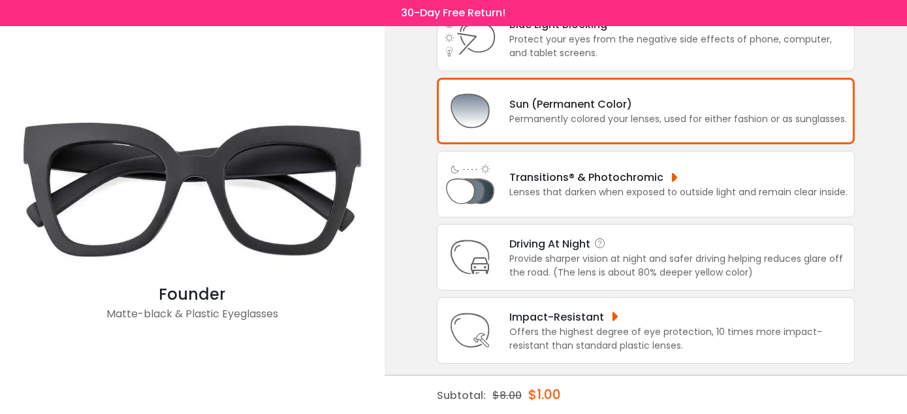
click at [568, 246] on div "Driving At Night" at bounding box center [678, 244] width 338 height 16
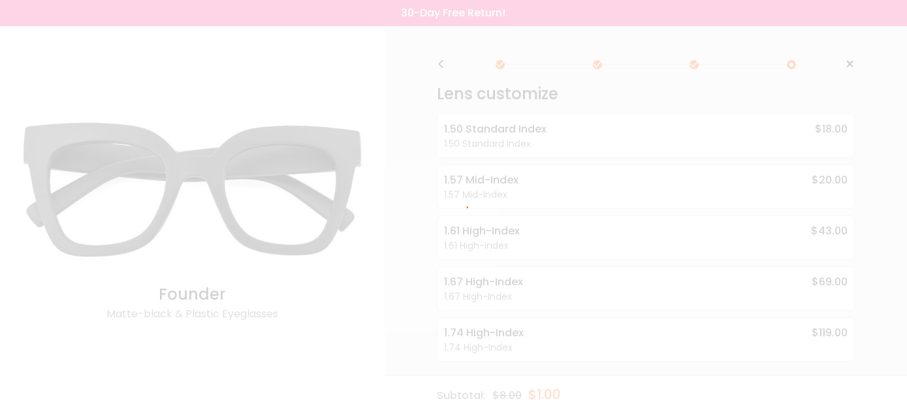
scroll to position [0, 0]
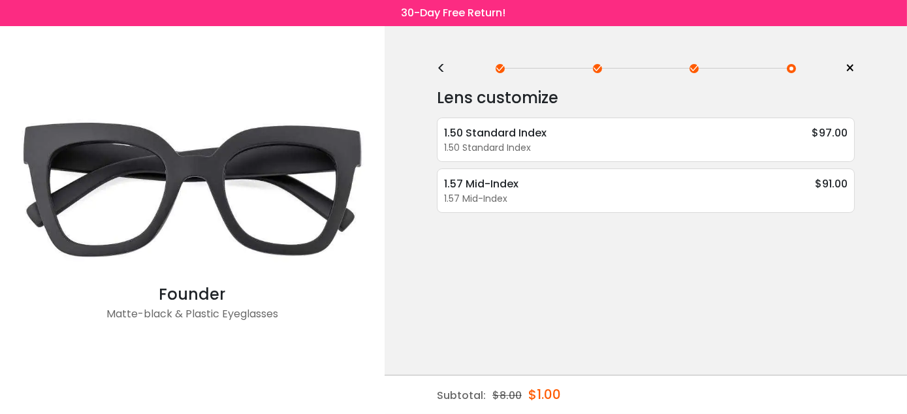
click at [446, 71] on div "<" at bounding box center [447, 68] width 20 height 10
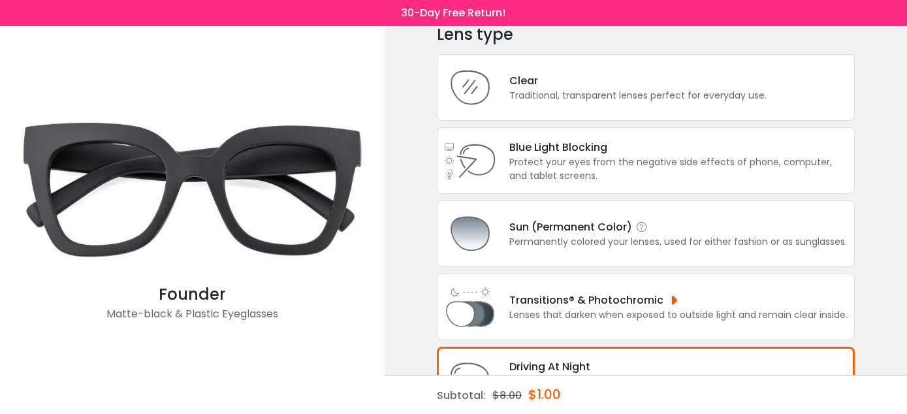
scroll to position [186, 0]
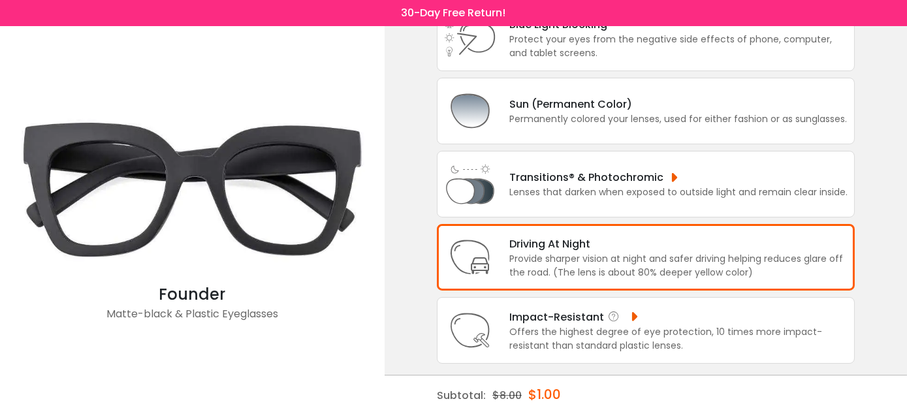
click at [546, 317] on div "Impact-Resistant" at bounding box center [678, 317] width 338 height 16
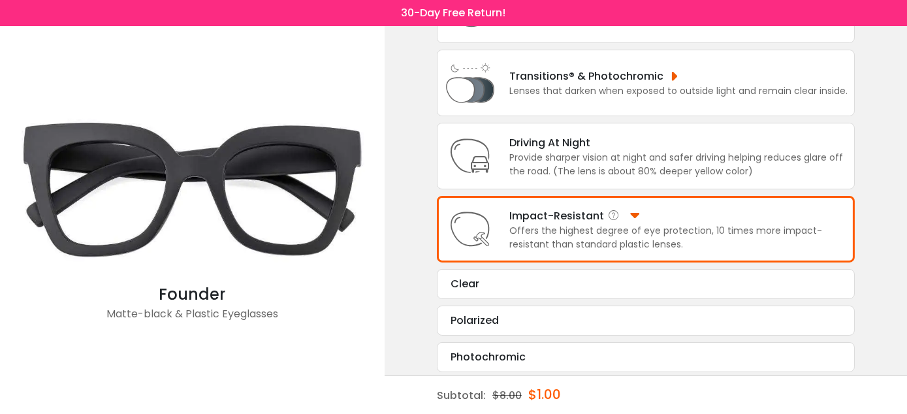
scroll to position [288, 0]
click at [521, 277] on div "Clear" at bounding box center [646, 284] width 391 height 16
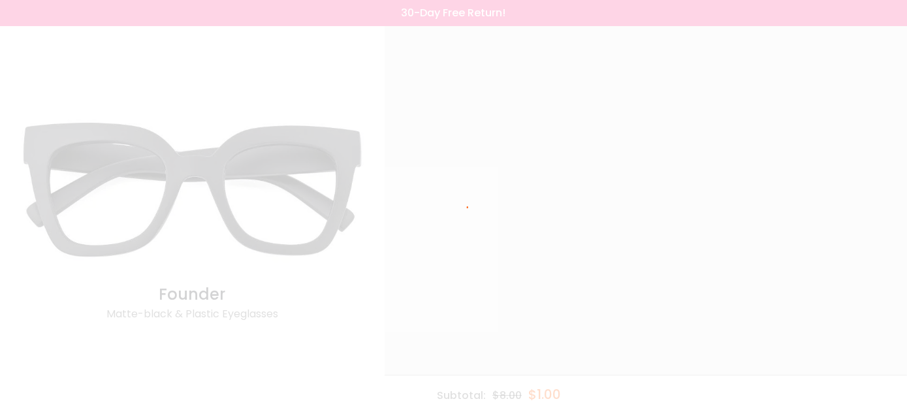
scroll to position [0, 0]
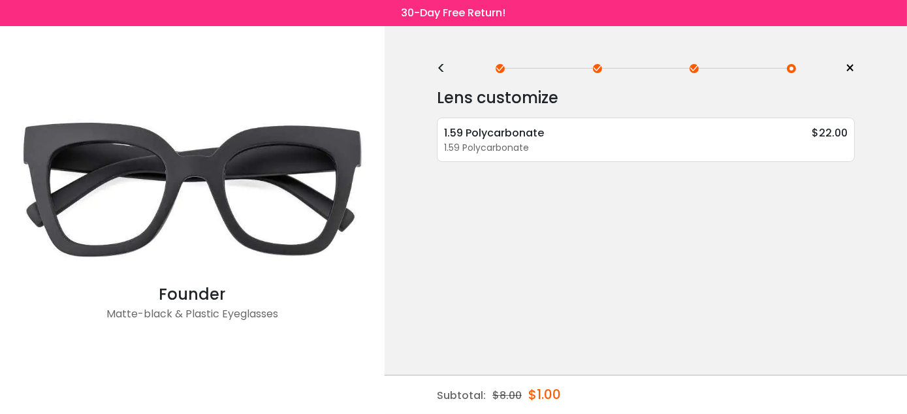
click at [440, 67] on div "<" at bounding box center [447, 68] width 20 height 10
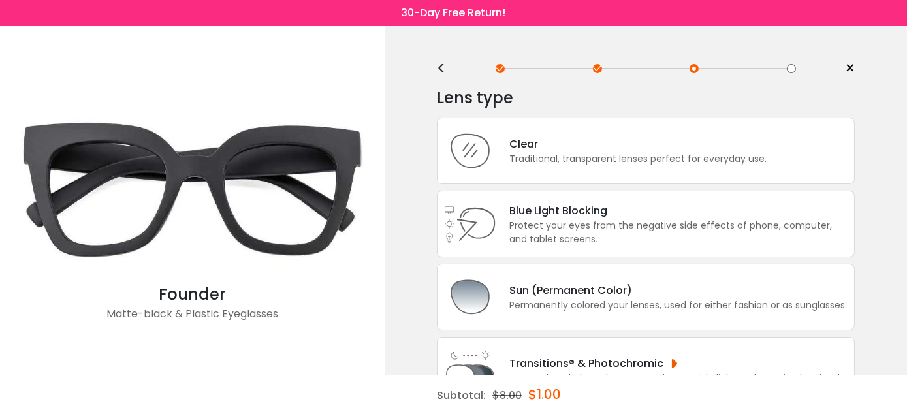
click at [440, 67] on div "<" at bounding box center [447, 68] width 20 height 10
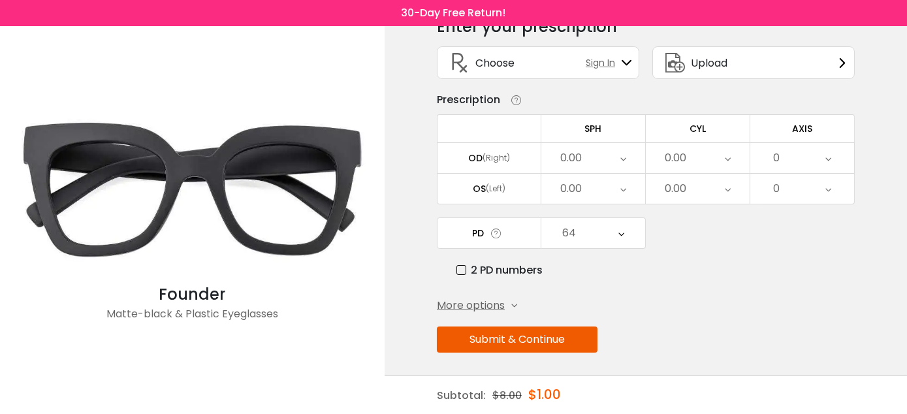
scroll to position [72, 0]
click at [602, 59] on span "Sign In" at bounding box center [604, 62] width 36 height 14
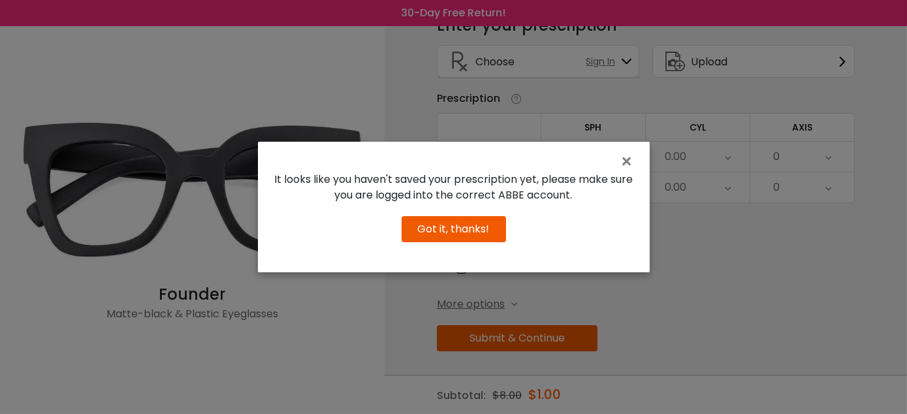
click at [459, 231] on button "Got it, thanks!" at bounding box center [454, 229] width 105 height 26
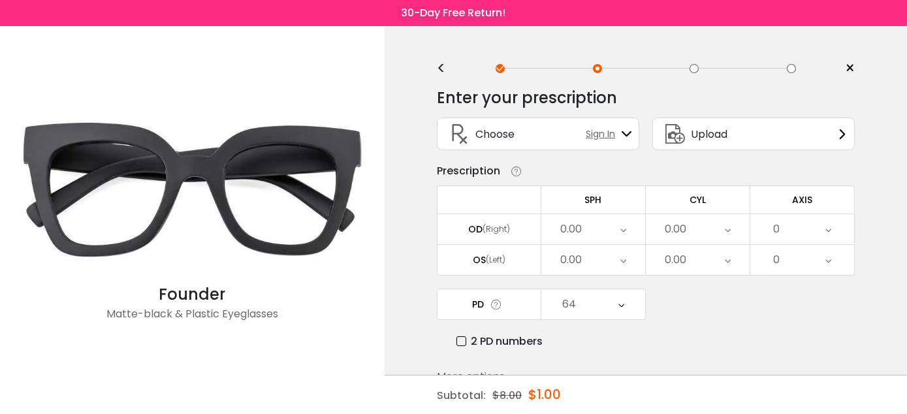
scroll to position [0, 0]
click at [713, 133] on span "Upload" at bounding box center [709, 134] width 37 height 16
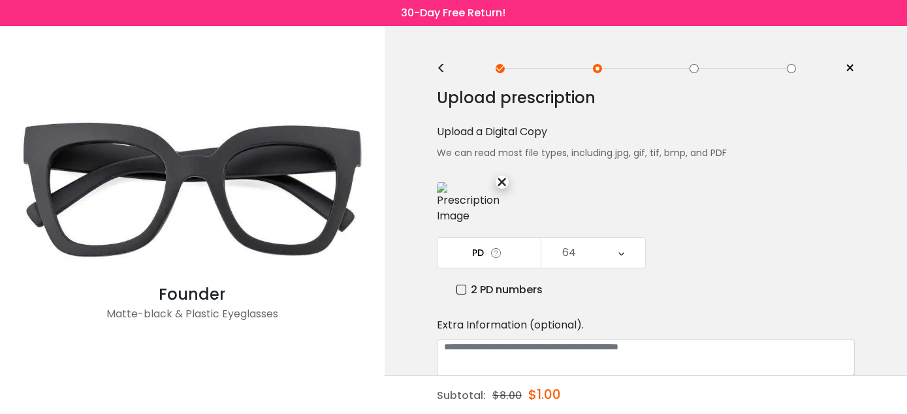
click at [504, 185] on div "×" at bounding box center [502, 182] width 13 height 13
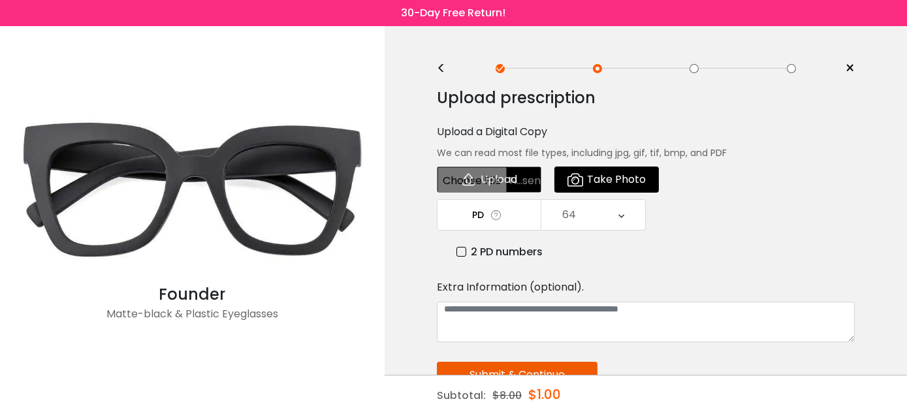
click at [491, 181] on input "file" at bounding box center [489, 180] width 105 height 26
type input "**********"
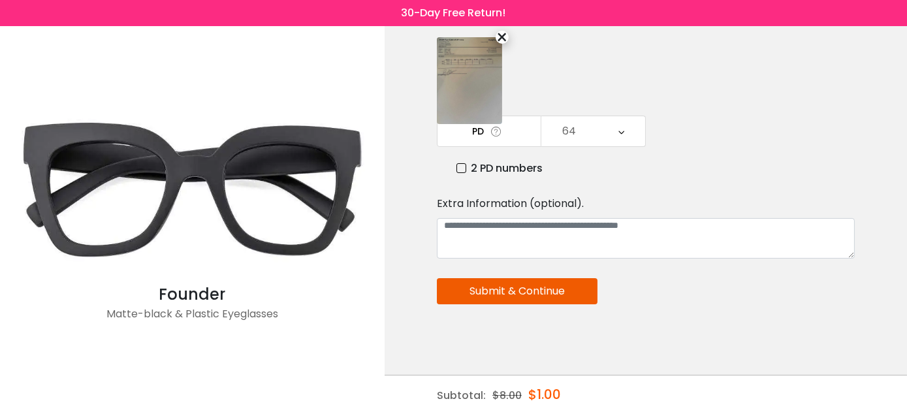
scroll to position [152, 0]
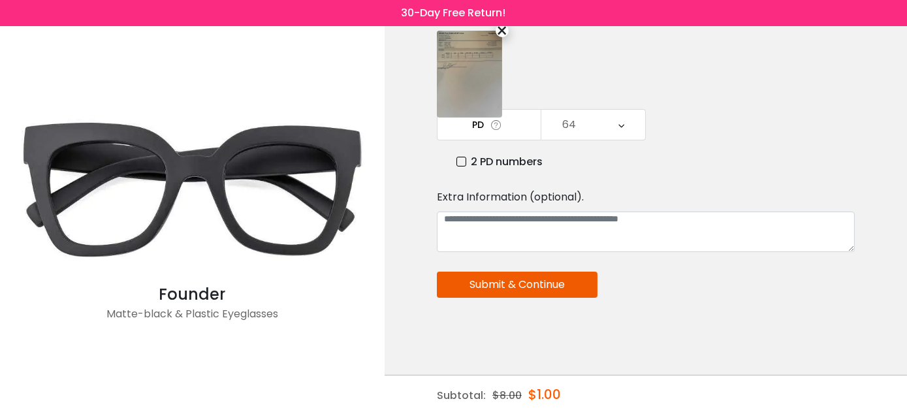
click at [502, 285] on button "Submit & Continue" at bounding box center [517, 285] width 161 height 26
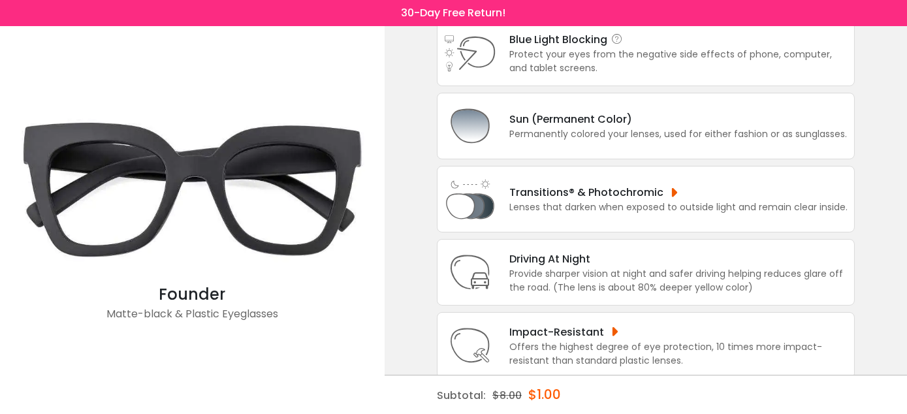
scroll to position [185, 0]
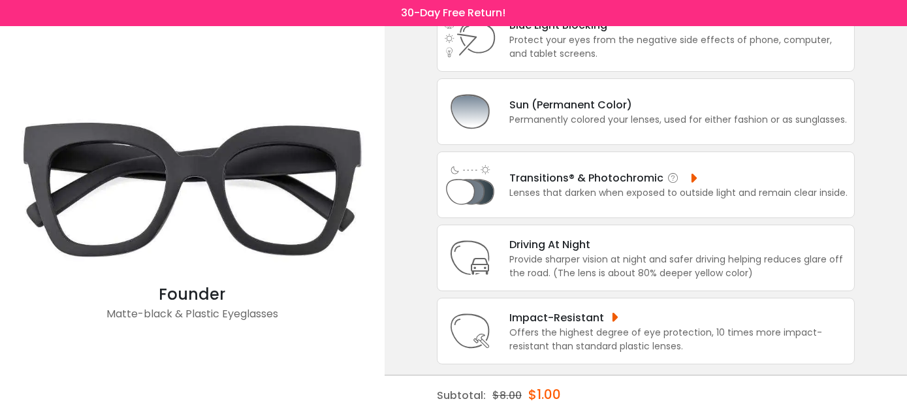
click at [626, 191] on div "Lenses that darken when exposed to outside light and remain clear inside." at bounding box center [678, 193] width 338 height 14
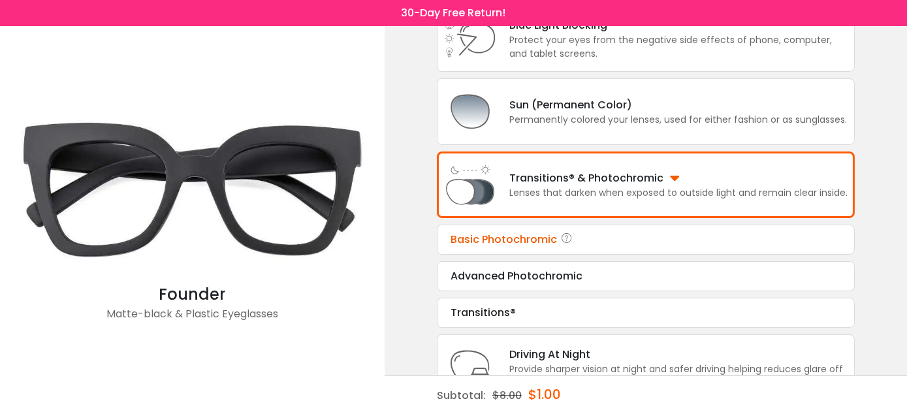
click at [596, 236] on div "Basic Photochromic" at bounding box center [646, 240] width 391 height 16
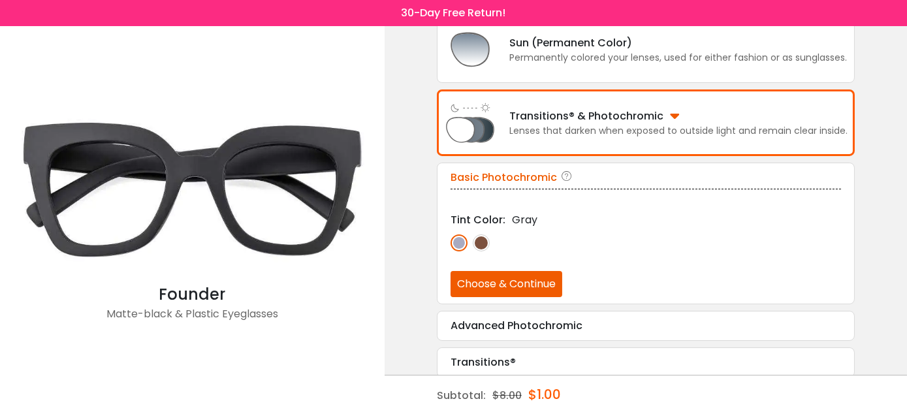
scroll to position [268, 0]
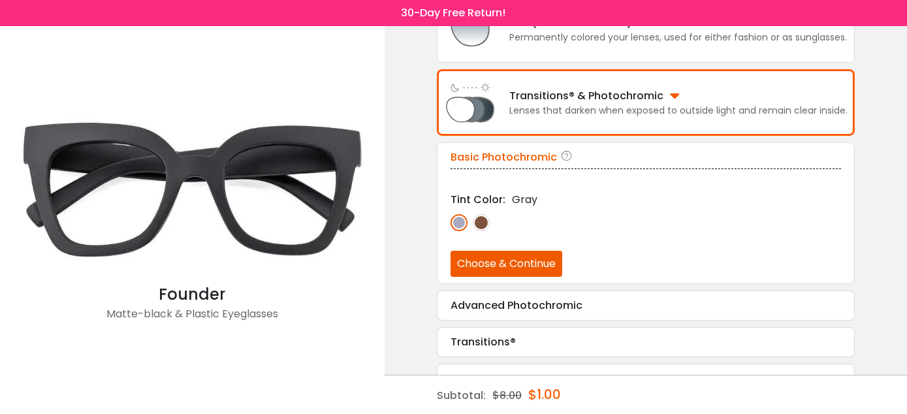
click at [486, 219] on img at bounding box center [481, 222] width 17 height 17
click at [454, 221] on img at bounding box center [459, 222] width 17 height 17
click at [485, 219] on img at bounding box center [481, 222] width 17 height 17
click at [460, 220] on img at bounding box center [459, 222] width 17 height 17
click at [485, 261] on button "Choose & Continue" at bounding box center [507, 264] width 112 height 26
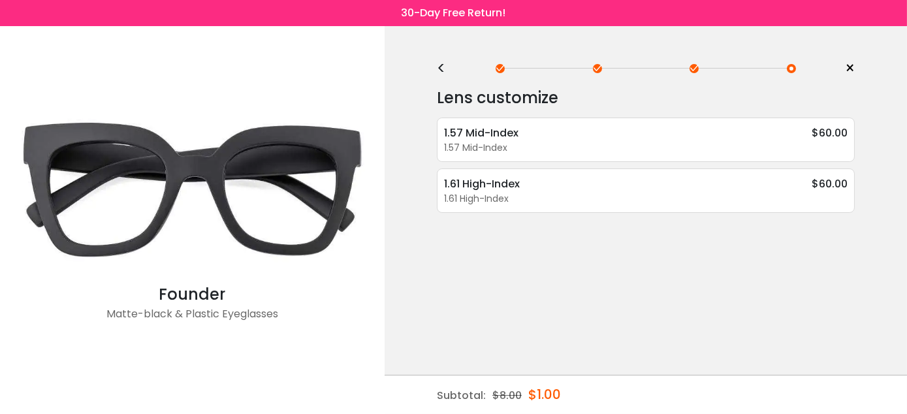
scroll to position [0, 0]
click at [443, 67] on div "<" at bounding box center [447, 68] width 20 height 10
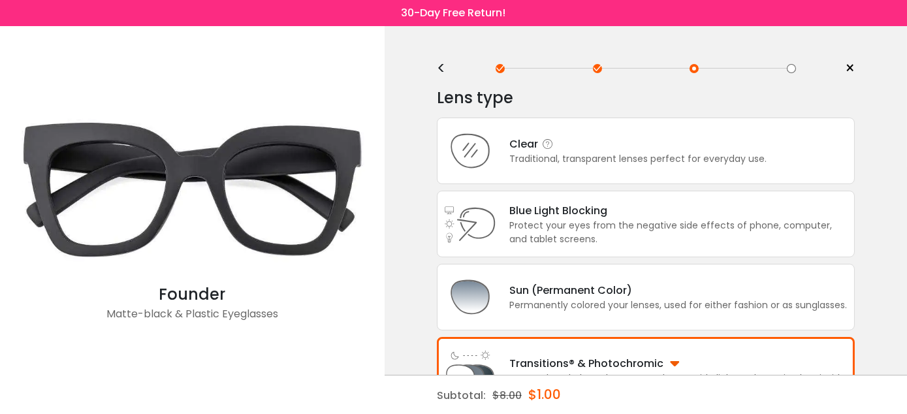
click at [530, 163] on div "Traditional, transparent lenses perfect for everyday use." at bounding box center [637, 159] width 257 height 14
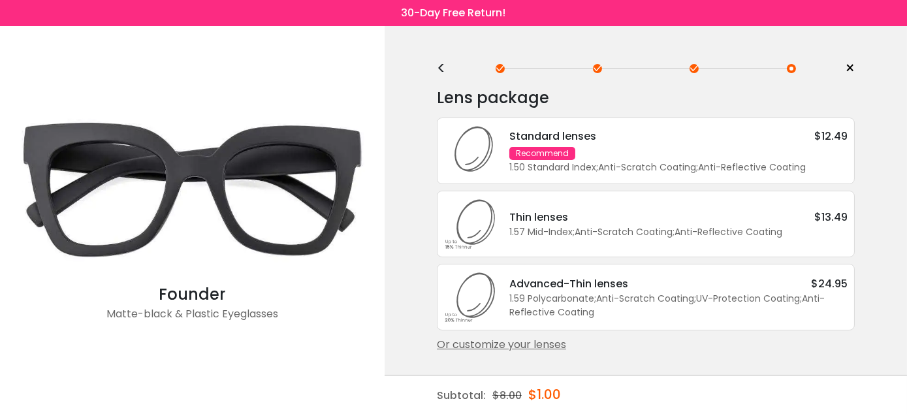
click at [440, 68] on div "<" at bounding box center [447, 68] width 20 height 10
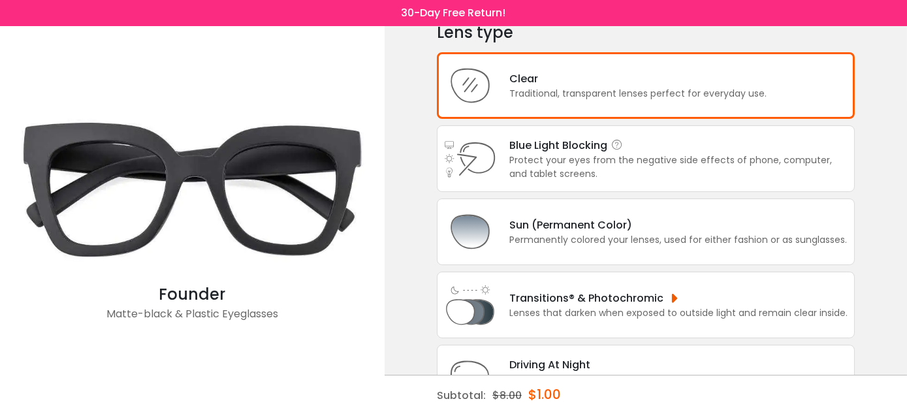
scroll to position [186, 0]
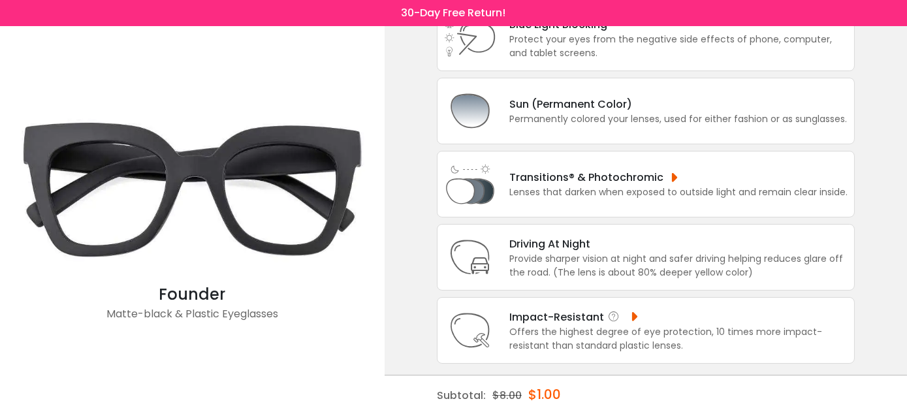
click at [519, 325] on div "Offers the highest degree of eye protection, 10 times more impact-resistant tha…" at bounding box center [678, 338] width 338 height 27
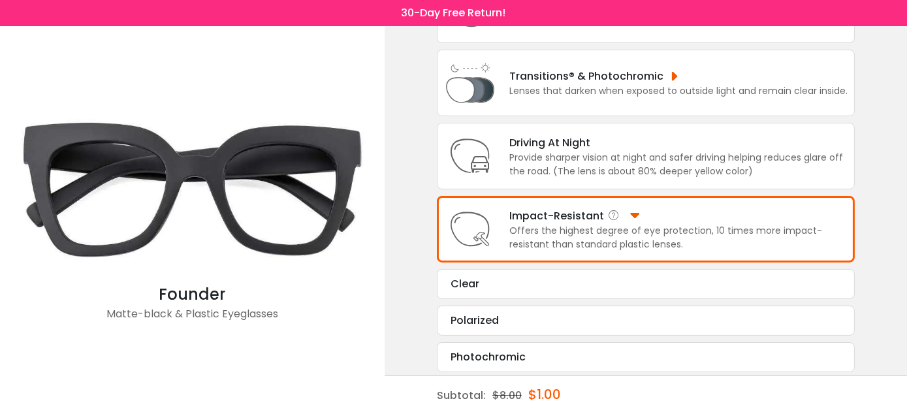
scroll to position [288, 0]
click at [526, 285] on div "Clear" at bounding box center [646, 284] width 391 height 16
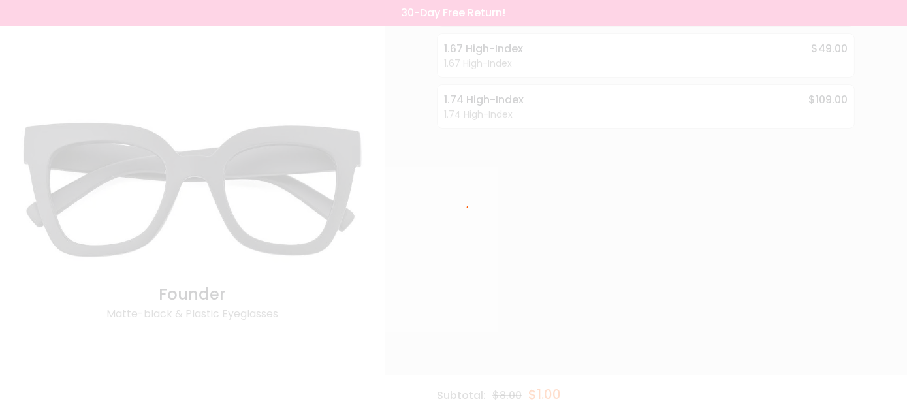
scroll to position [0, 0]
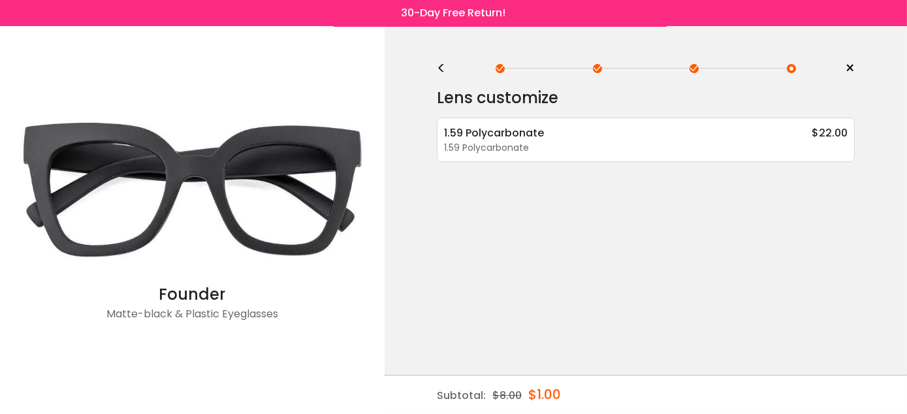
click at [440, 67] on div "<" at bounding box center [447, 68] width 20 height 10
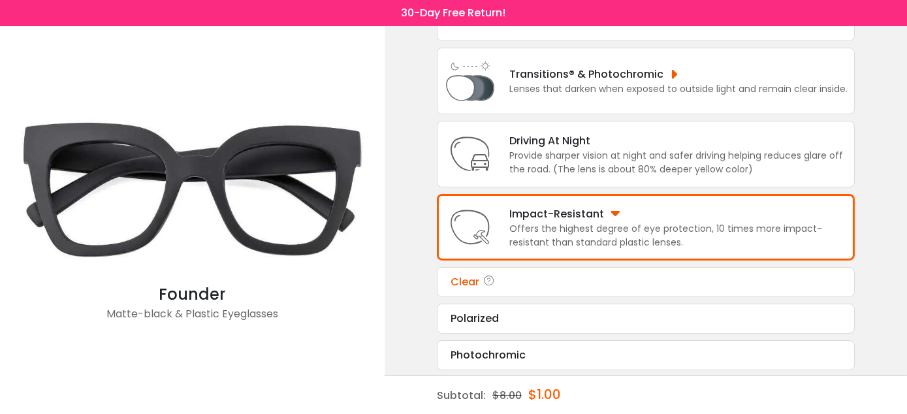
scroll to position [295, 0]
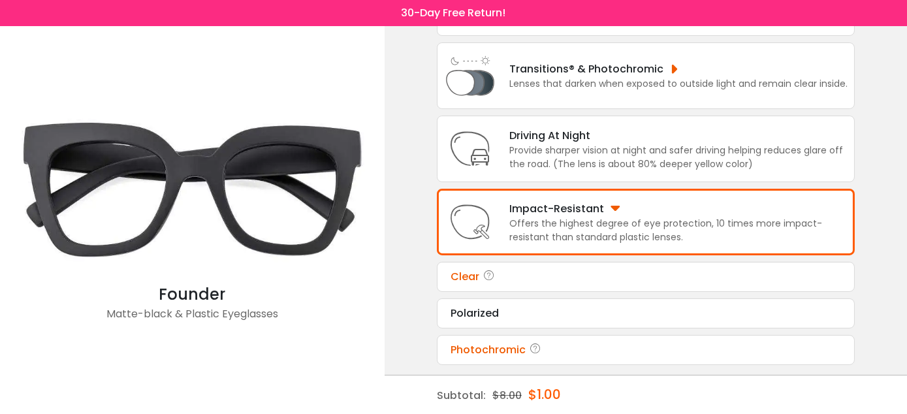
click at [519, 349] on div "Photochromic" at bounding box center [646, 350] width 391 height 16
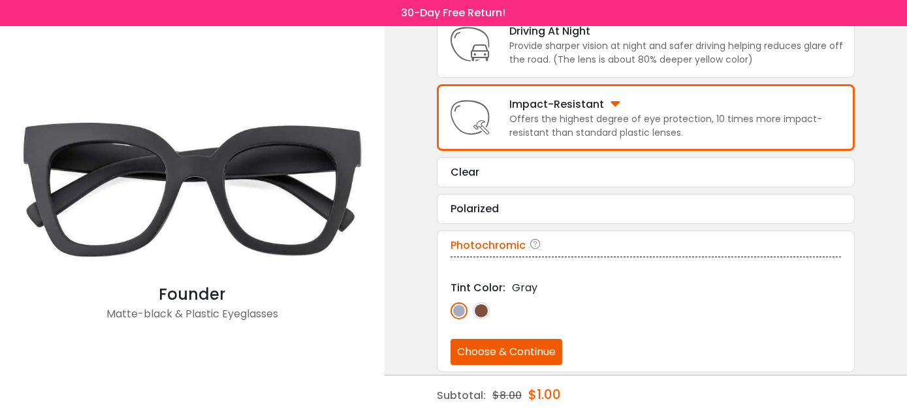
scroll to position [400, 0]
click at [504, 350] on button "Choose & Continue" at bounding box center [507, 351] width 112 height 26
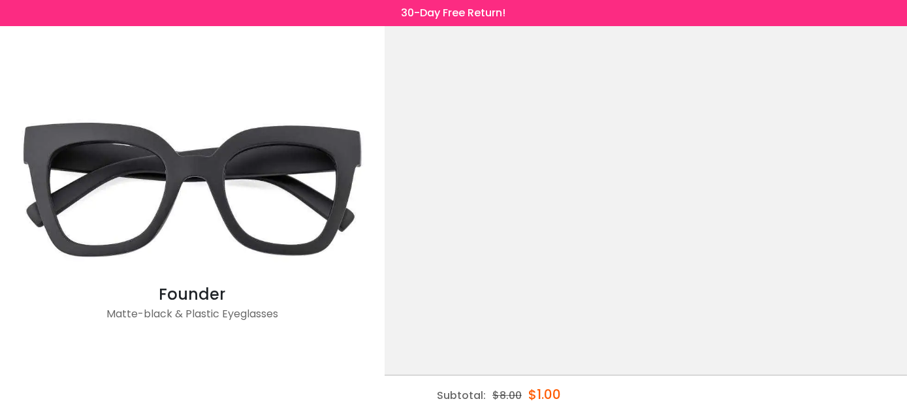
scroll to position [0, 0]
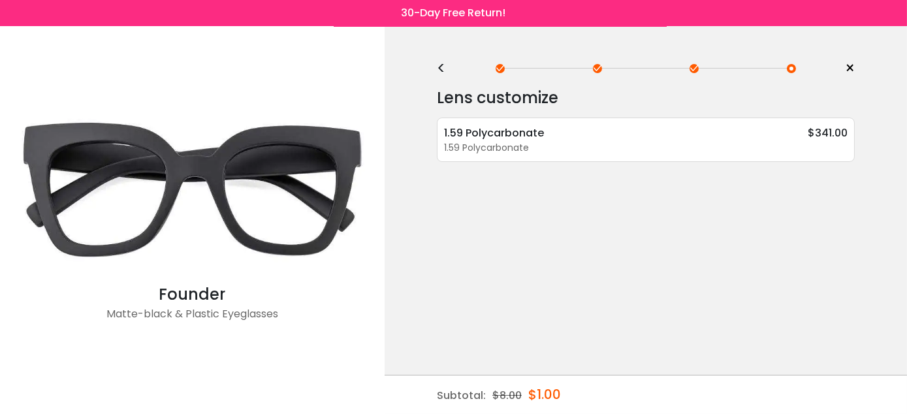
click at [443, 66] on div "<" at bounding box center [447, 68] width 20 height 10
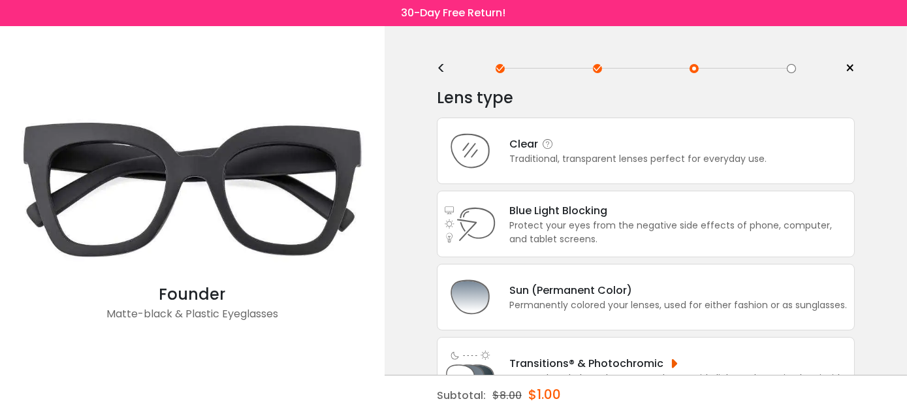
click at [514, 150] on div "Clear" at bounding box center [637, 144] width 257 height 16
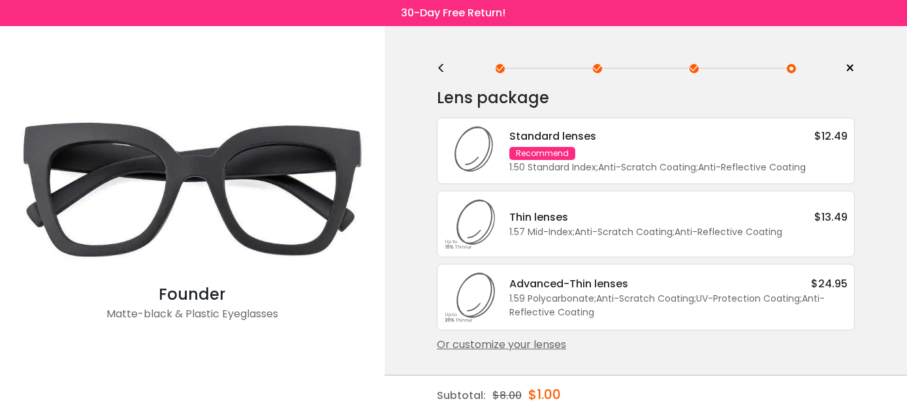
click at [601, 144] on div "Standard lenses $12.49 Recommend 1.50 Standard Index ; Anti-Scratch Coating ; A…" at bounding box center [671, 151] width 351 height 46
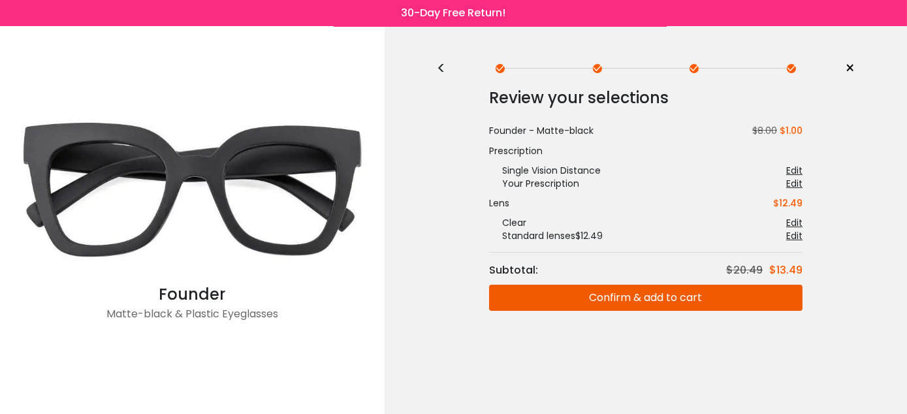
click at [605, 297] on button "Confirm & add to cart" at bounding box center [646, 298] width 314 height 26
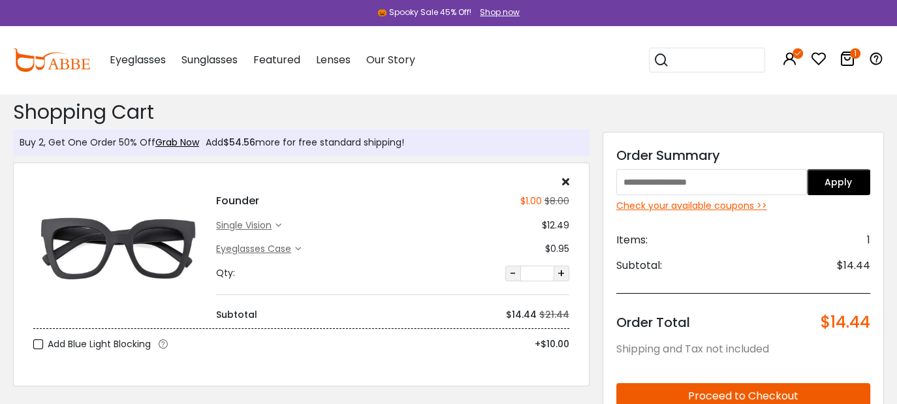
click at [652, 205] on div "Check your available coupons >>" at bounding box center [744, 206] width 254 height 14
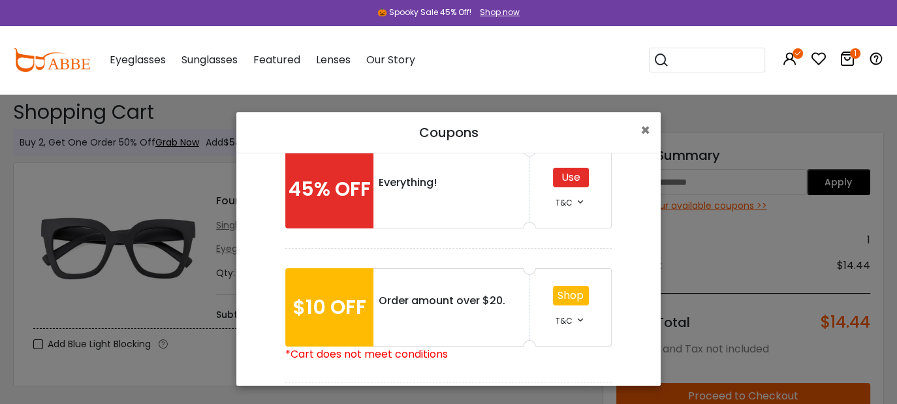
scroll to position [108, 0]
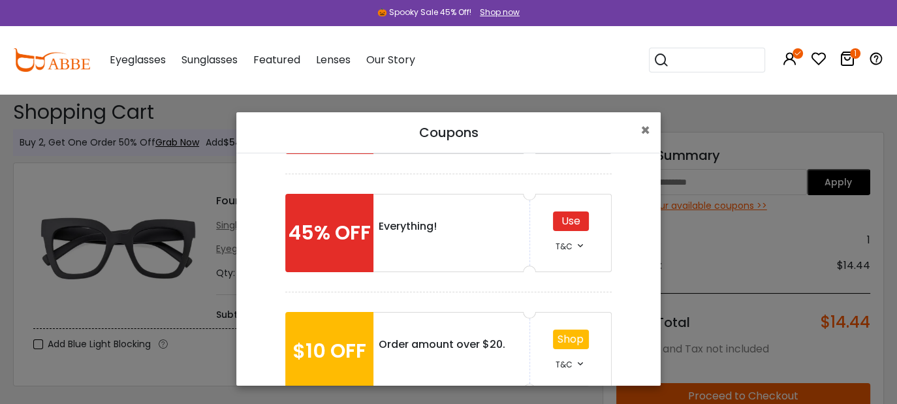
click at [562, 224] on div "Use" at bounding box center [571, 222] width 36 height 20
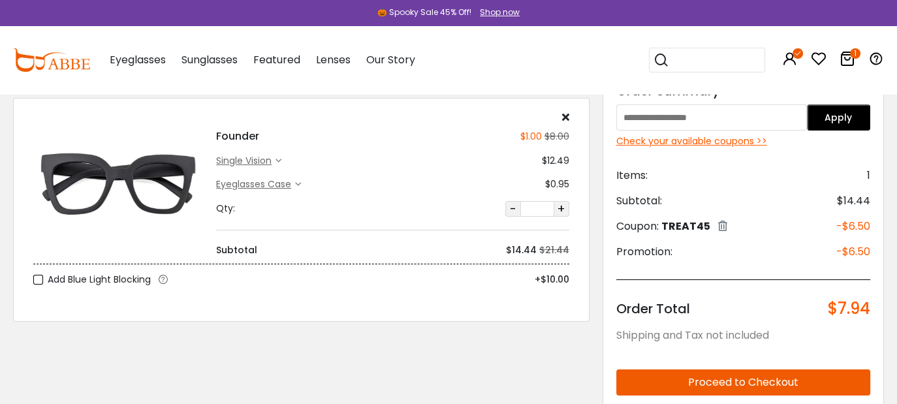
scroll to position [65, 0]
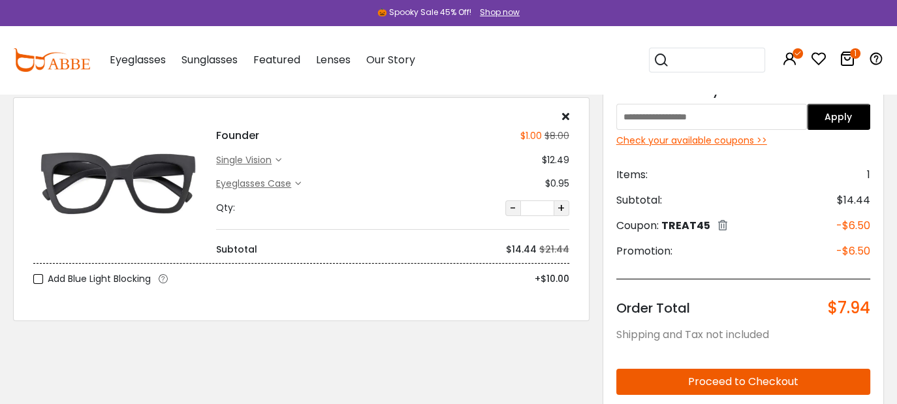
click at [297, 182] on icon at bounding box center [298, 184] width 6 height 6
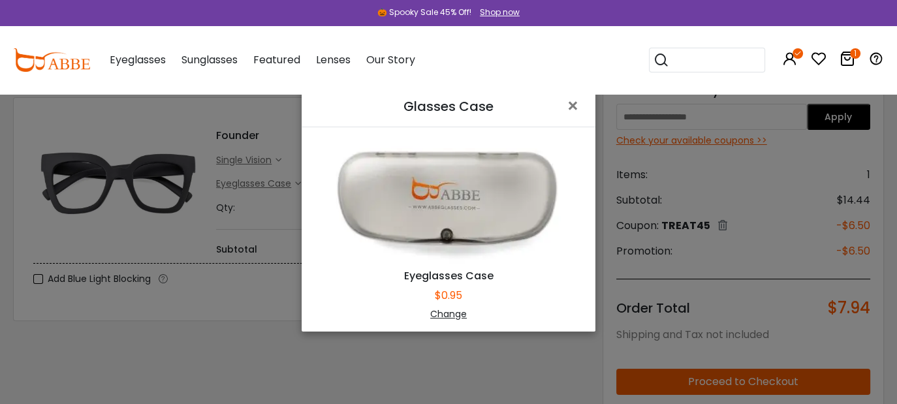
scroll to position [93, 0]
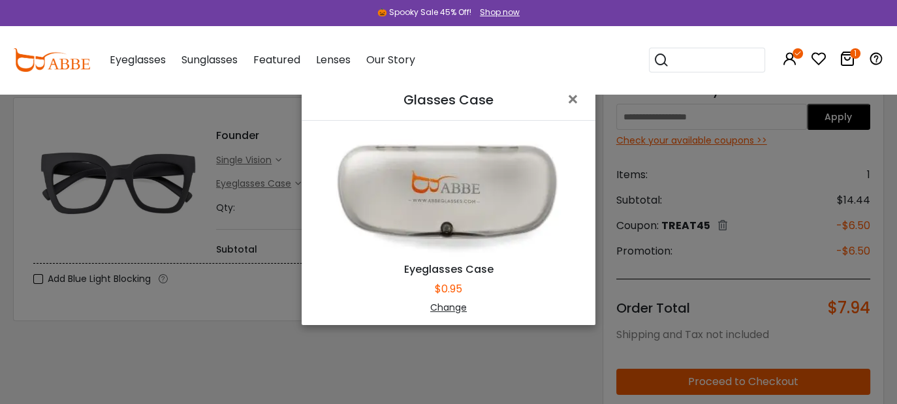
click at [452, 306] on div "Change" at bounding box center [448, 308] width 261 height 14
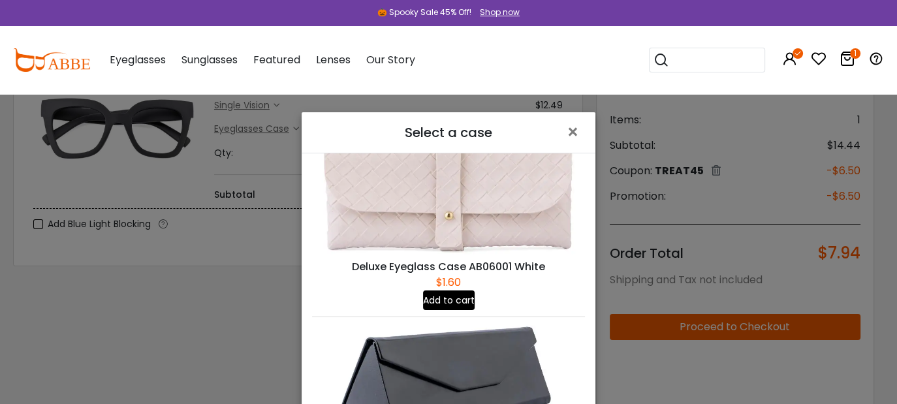
scroll to position [0, 0]
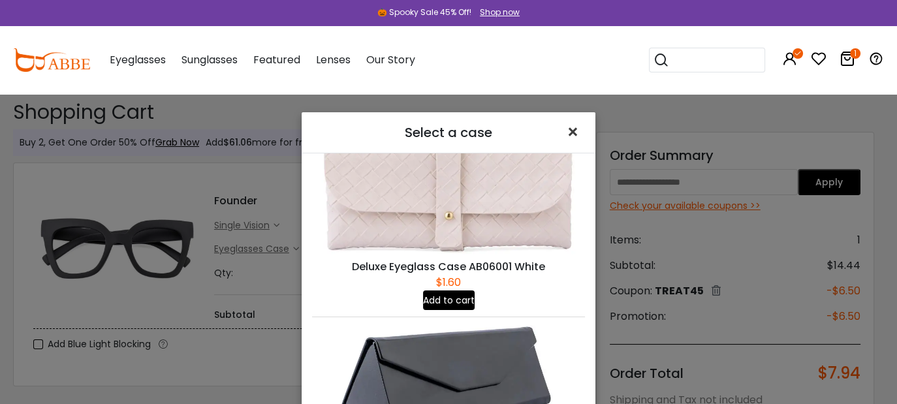
click at [570, 133] on span "×" at bounding box center [575, 132] width 19 height 28
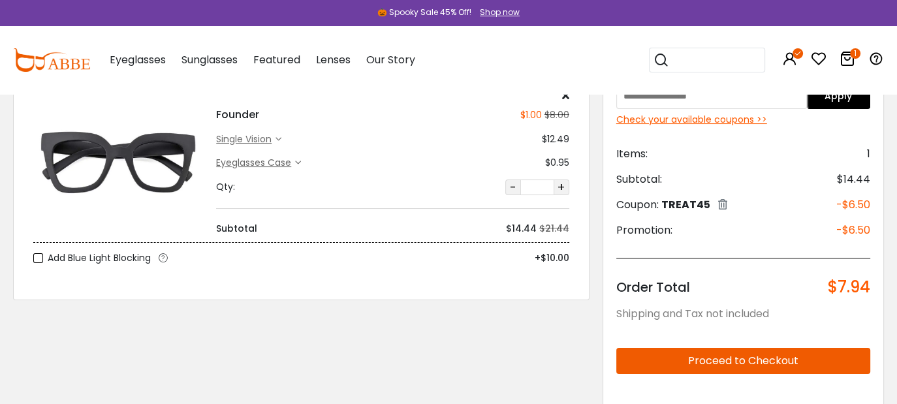
scroll to position [65, 0]
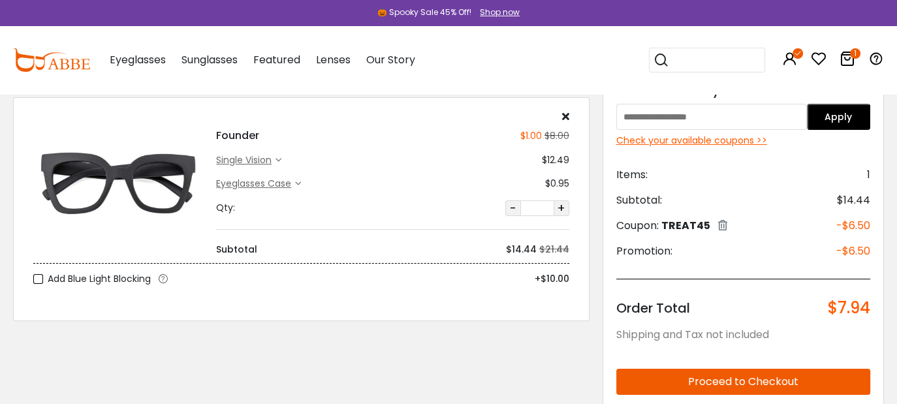
click at [704, 382] on button "Proceed to Checkout" at bounding box center [744, 382] width 254 height 26
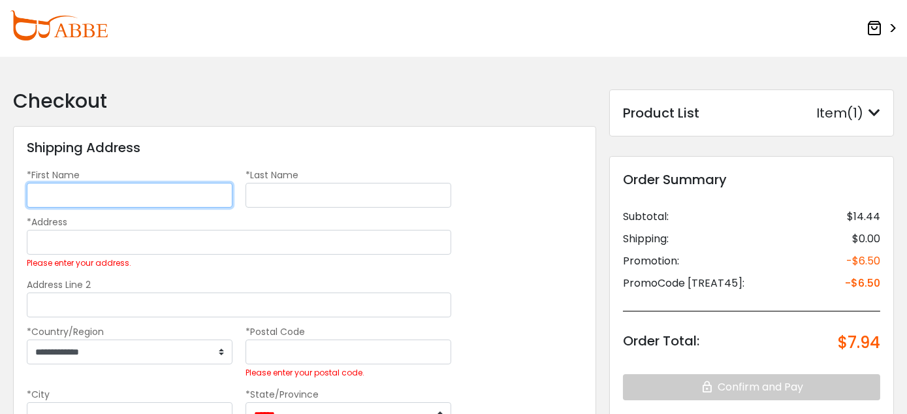
click at [203, 200] on input "*First Name" at bounding box center [130, 195] width 206 height 25
type input "********"
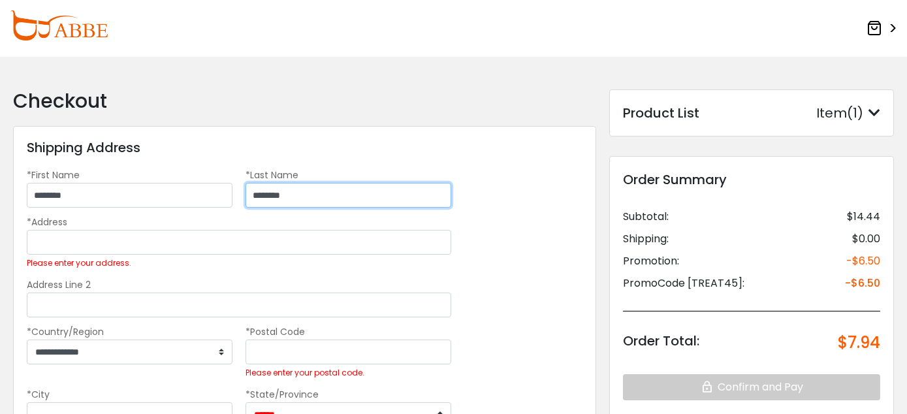
type input "********"
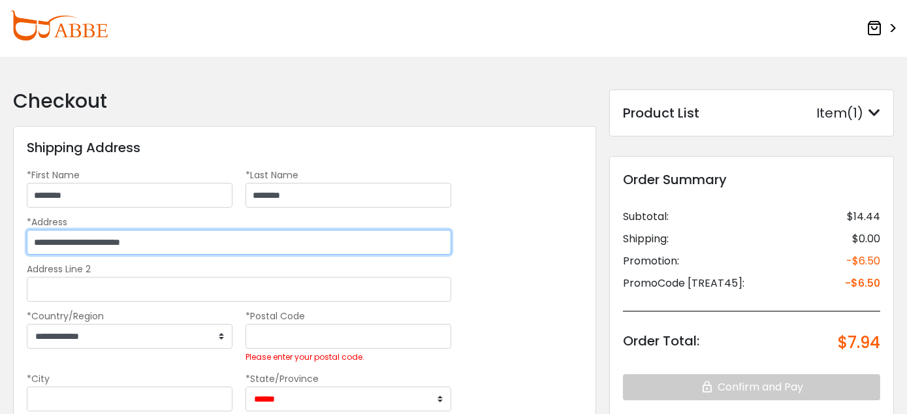
type input "**********"
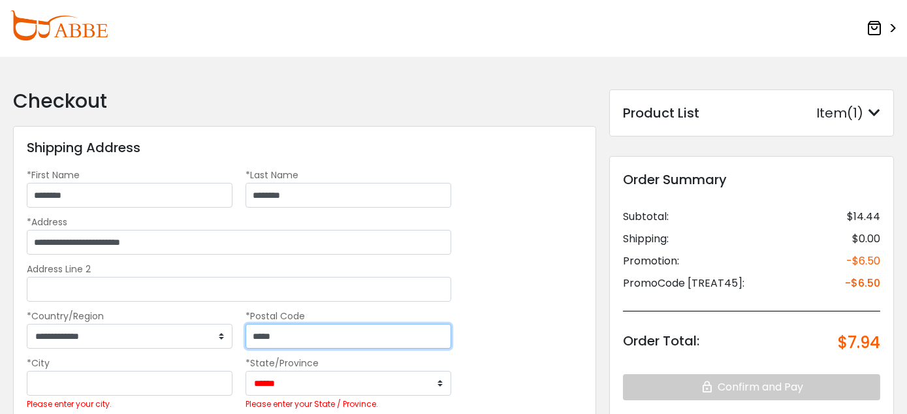
type input "*****"
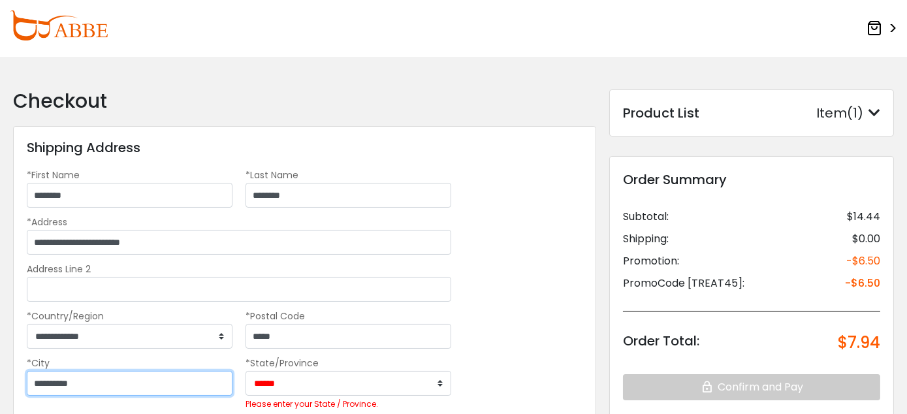
scroll to position [131, 0]
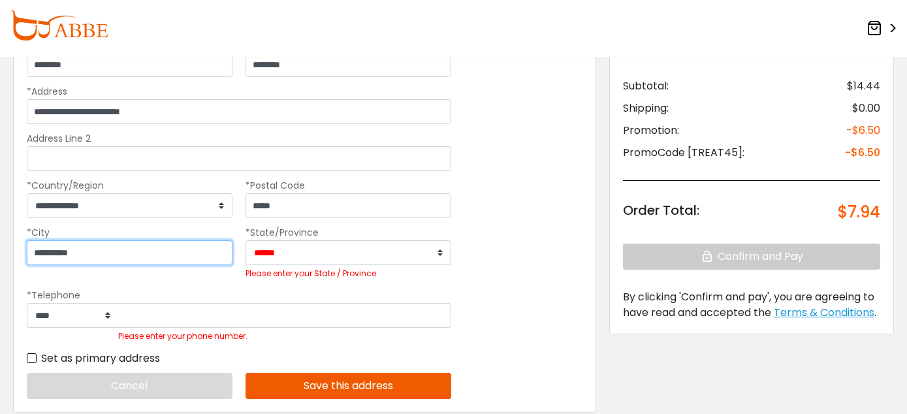
type input "**********"
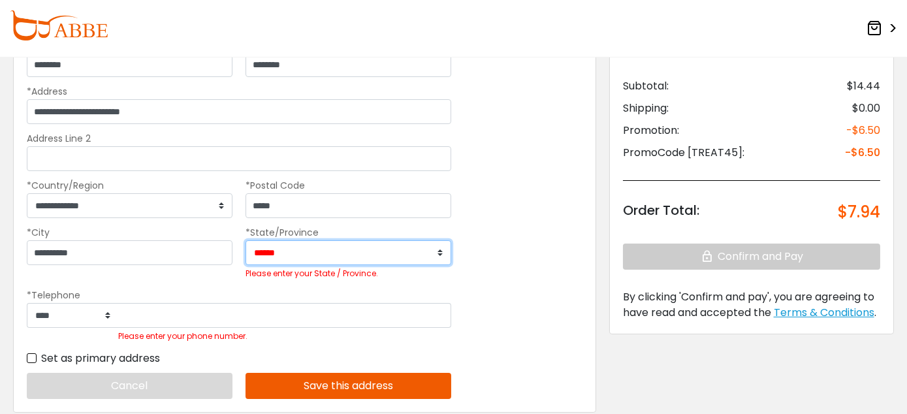
click at [438, 251] on select "**********" at bounding box center [349, 252] width 206 height 25
select select "**"
click at [246, 240] on select "**********" at bounding box center [349, 252] width 206 height 25
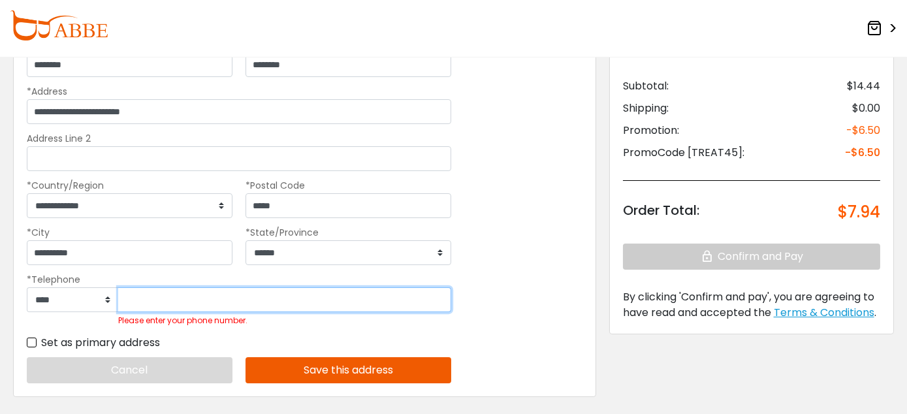
click at [194, 302] on input "Please enter your phone number." at bounding box center [284, 299] width 333 height 25
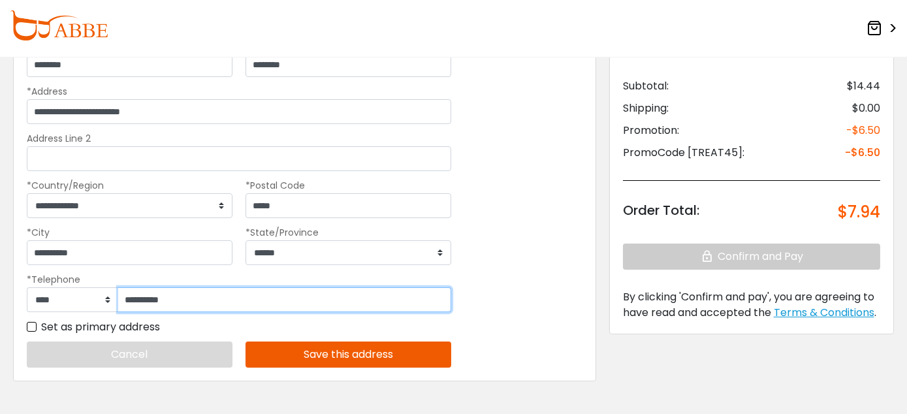
type input "**********"
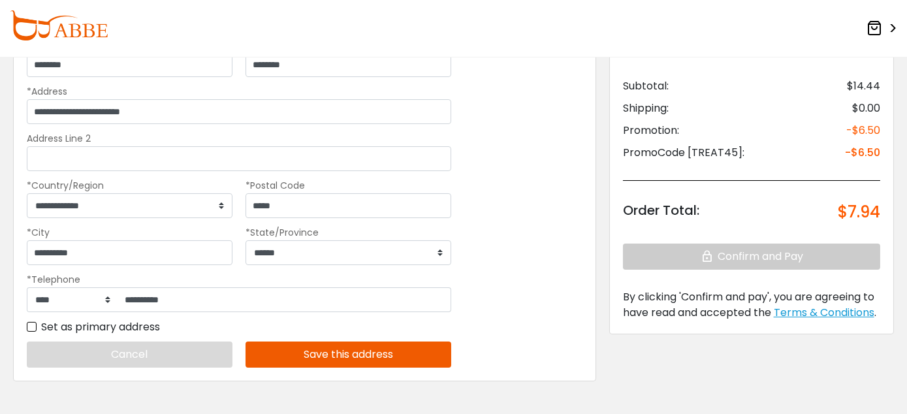
click at [297, 353] on button "Save this address" at bounding box center [349, 355] width 206 height 26
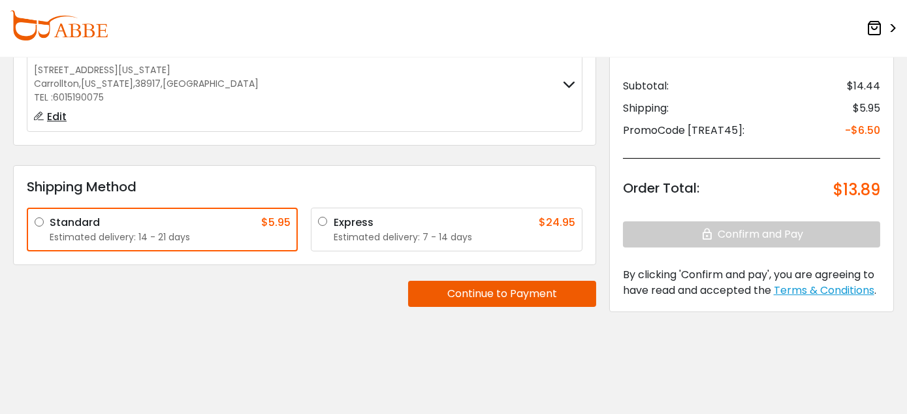
scroll to position [65, 0]
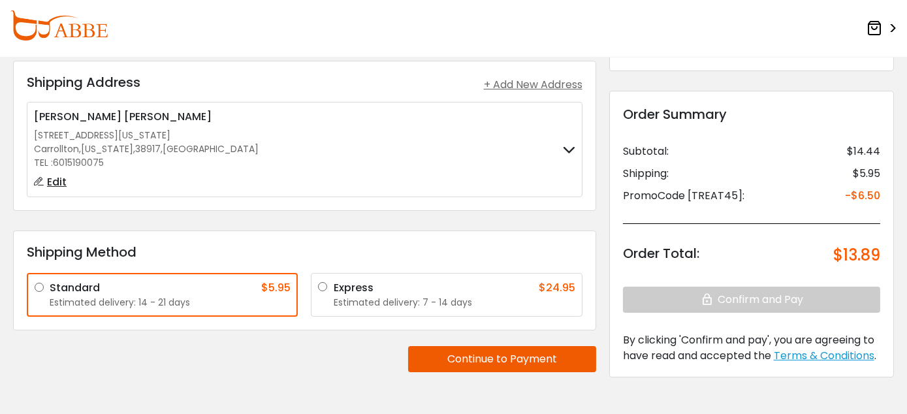
click at [457, 359] on button "Continue to Payment" at bounding box center [502, 359] width 188 height 26
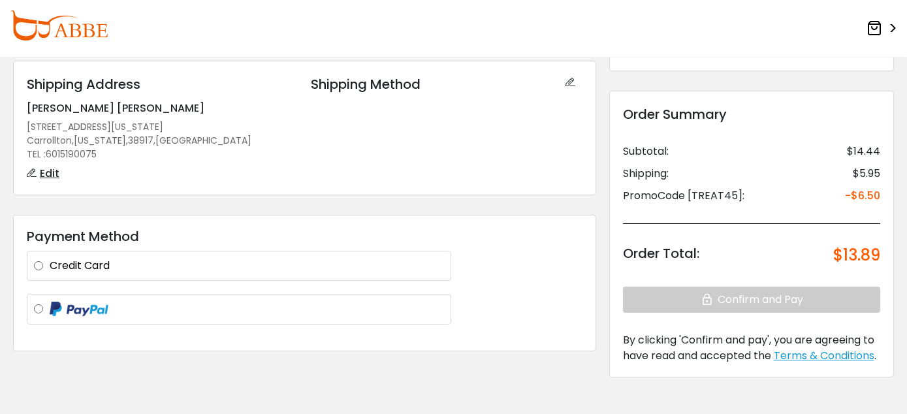
click at [208, 258] on label "Credit Card" at bounding box center [247, 266] width 395 height 16
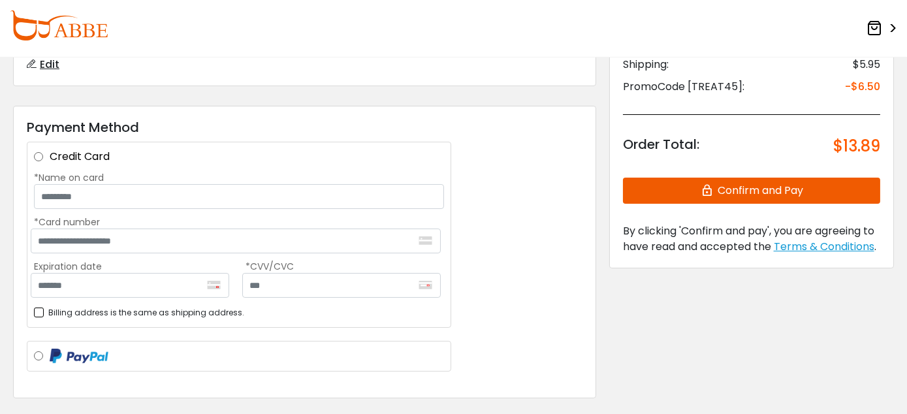
scroll to position [196, 0]
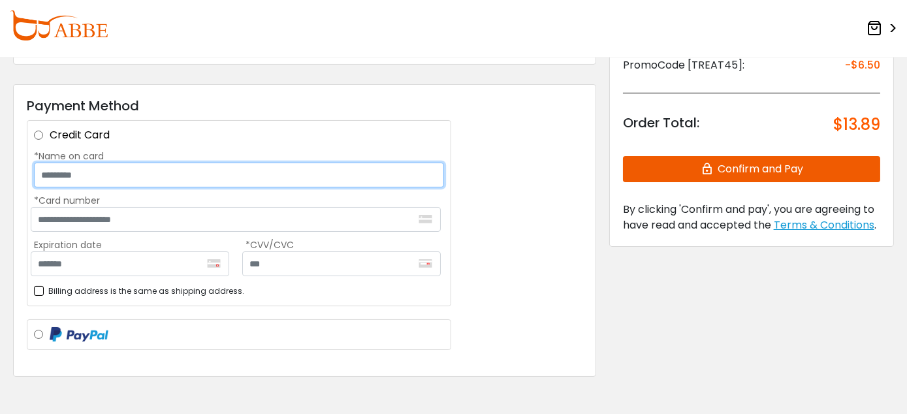
click at [204, 174] on input "*Name on card" at bounding box center [239, 175] width 410 height 25
type input "**********"
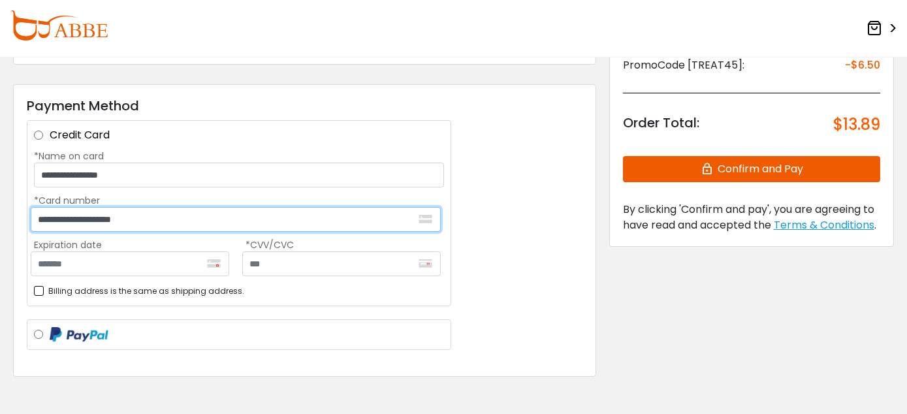
type input "**********"
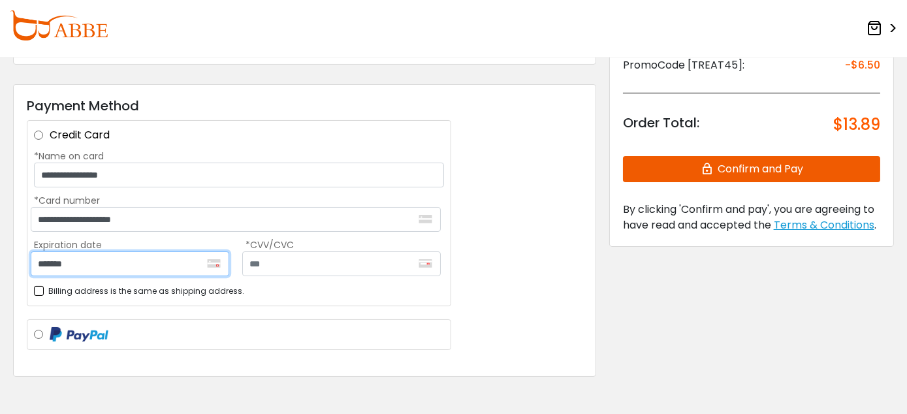
type input "*******"
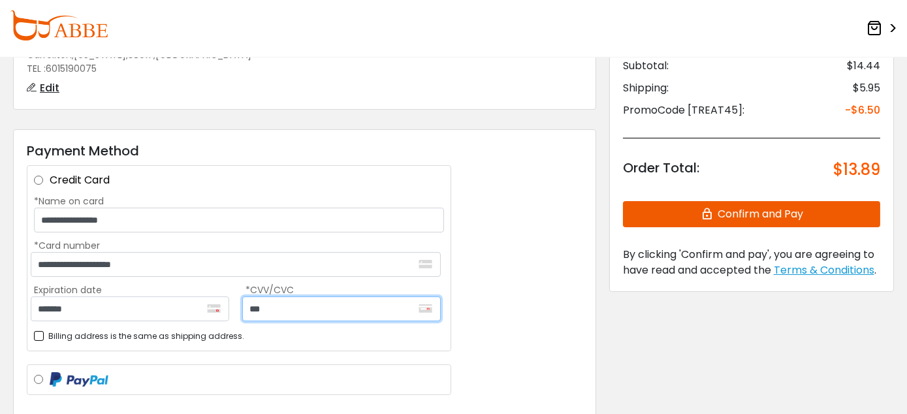
scroll to position [58, 0]
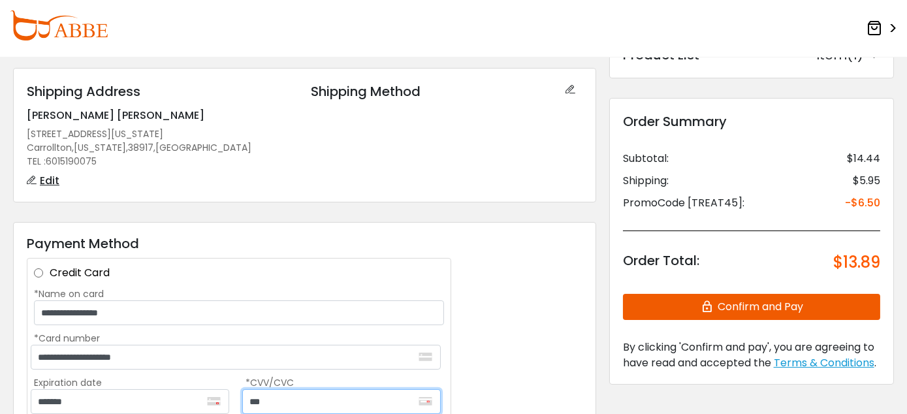
type input "***"
click at [686, 306] on button "Confirm and Pay" at bounding box center [751, 307] width 257 height 26
